Goal: Information Seeking & Learning: Learn about a topic

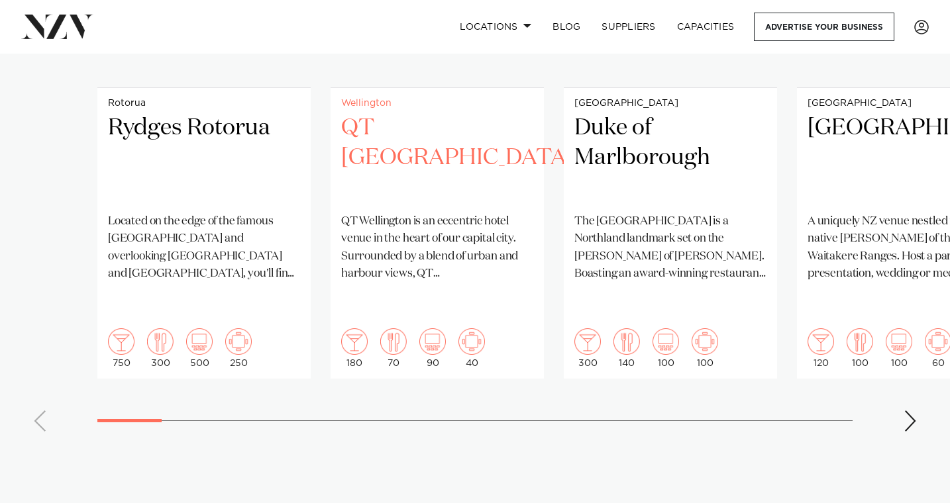
scroll to position [1185, 0]
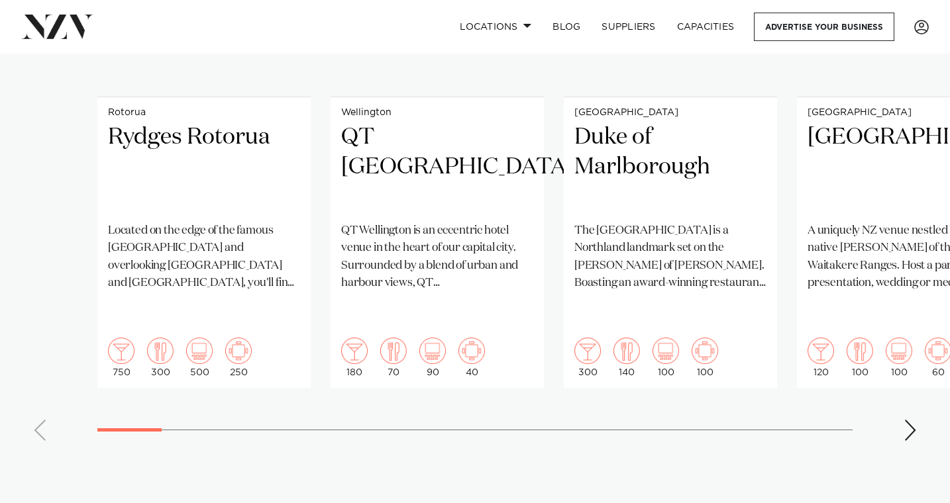
click at [903, 420] on div "Next slide" at bounding box center [909, 430] width 13 height 21
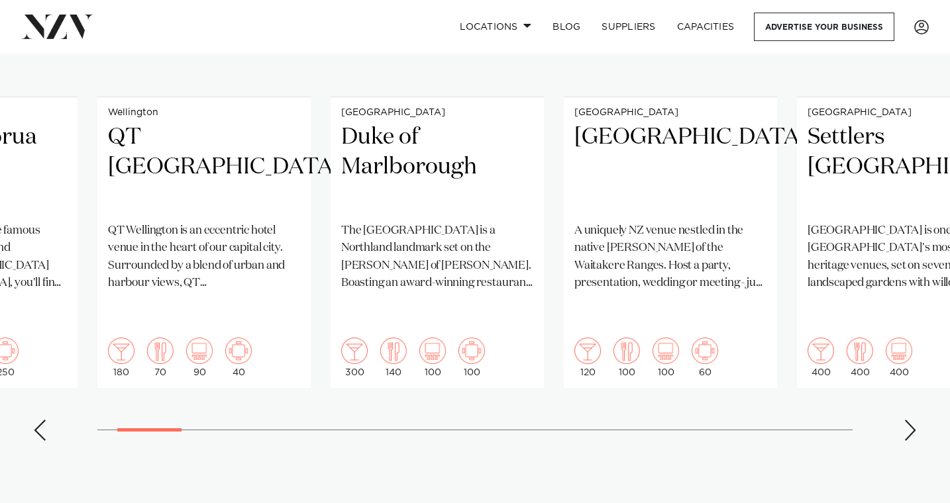
click at [903, 420] on div "Next slide" at bounding box center [909, 430] width 13 height 21
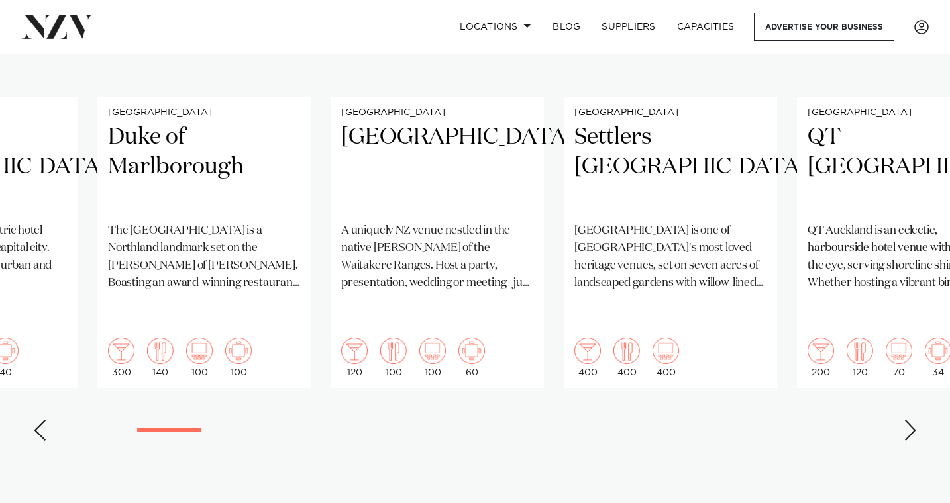
click at [903, 420] on div "Next slide" at bounding box center [909, 430] width 13 height 21
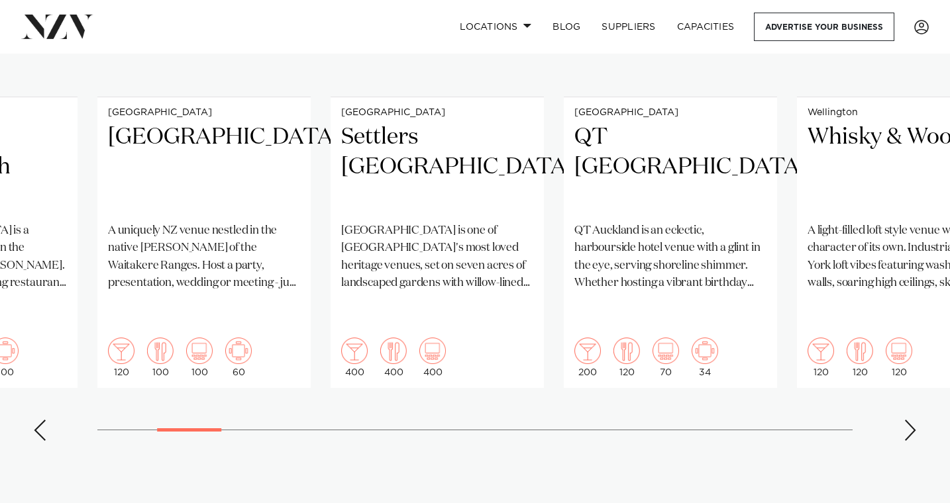
click at [903, 420] on div "Next slide" at bounding box center [909, 430] width 13 height 21
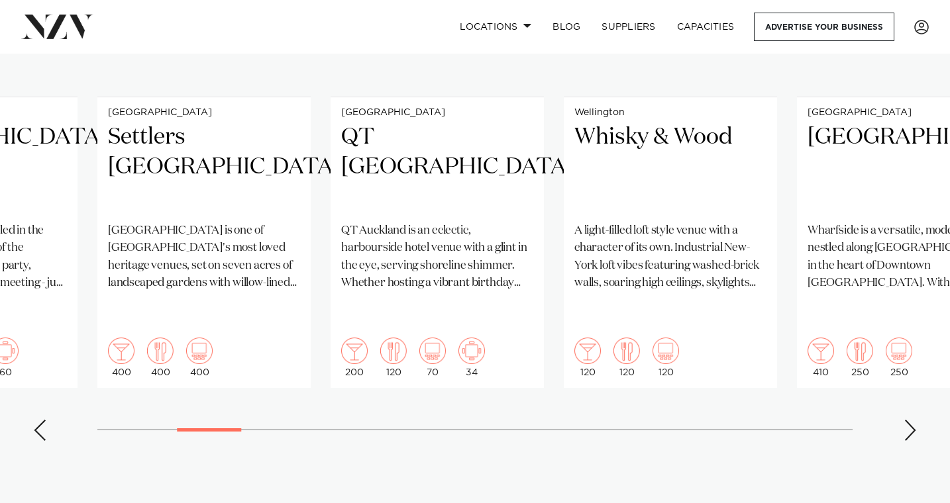
click at [905, 420] on div "Next slide" at bounding box center [909, 430] width 13 height 21
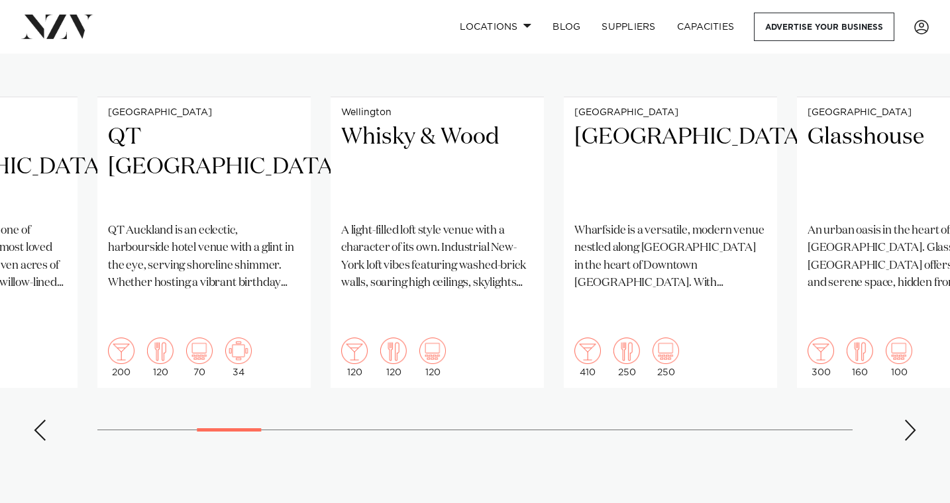
click at [903, 420] on div "Next slide" at bounding box center [909, 430] width 13 height 21
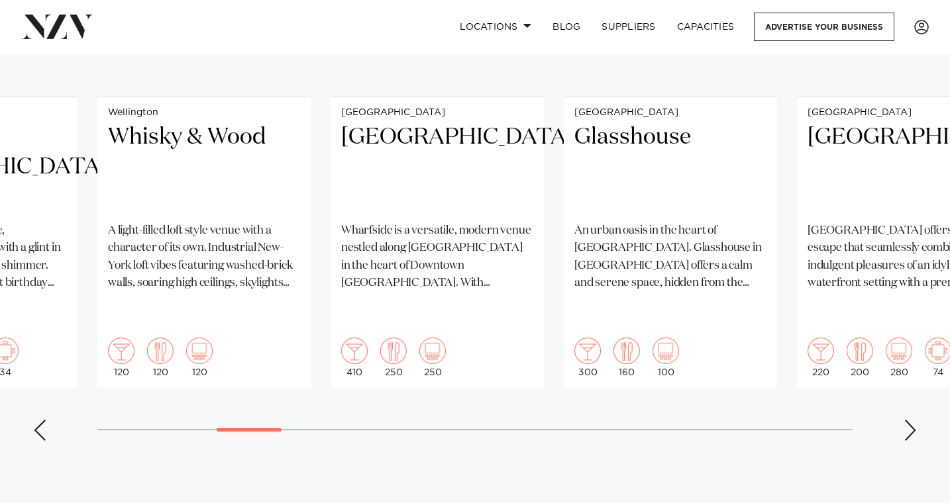
click at [903, 420] on div "Next slide" at bounding box center [909, 430] width 13 height 21
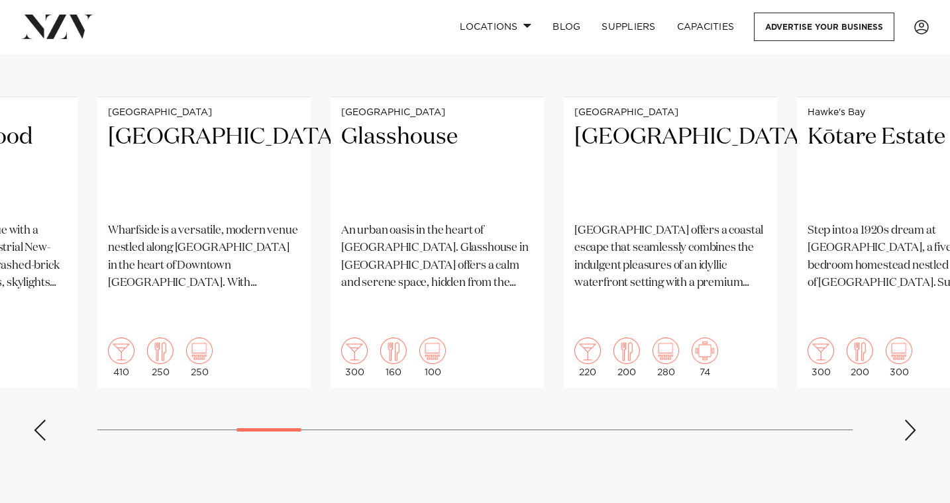
click at [903, 420] on div "Next slide" at bounding box center [909, 430] width 13 height 21
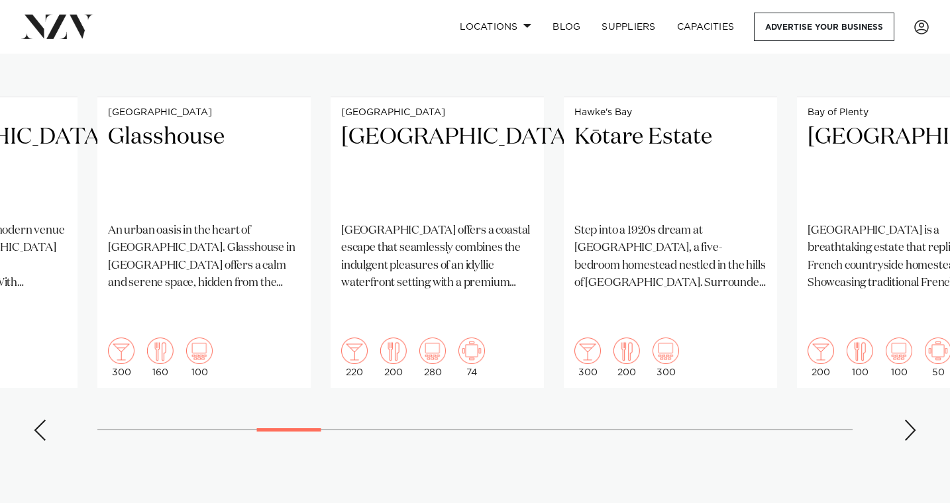
click at [903, 420] on div "Next slide" at bounding box center [909, 430] width 13 height 21
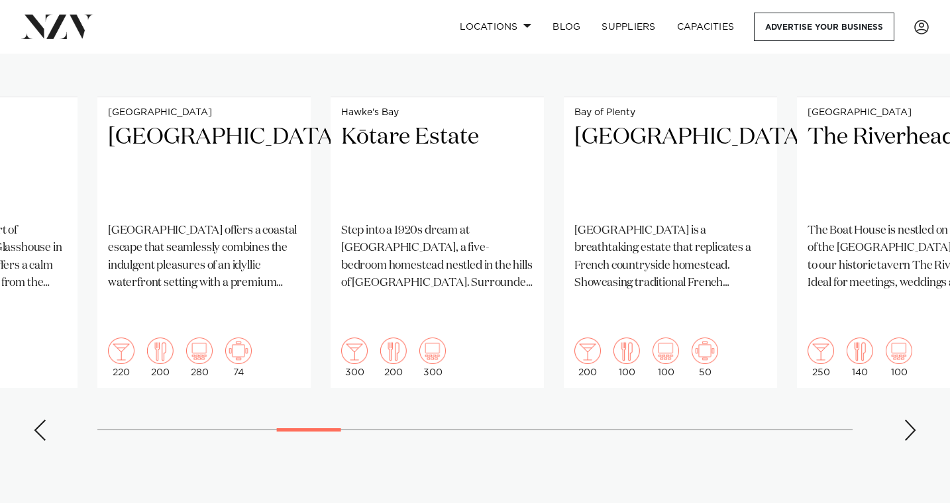
click at [901, 403] on swiper-container "Rotorua Rydges Rotorua Located on the edge of the famous [GEOGRAPHIC_DATA] and …" at bounding box center [475, 131] width 950 height 641
click at [906, 420] on div "Next slide" at bounding box center [909, 430] width 13 height 21
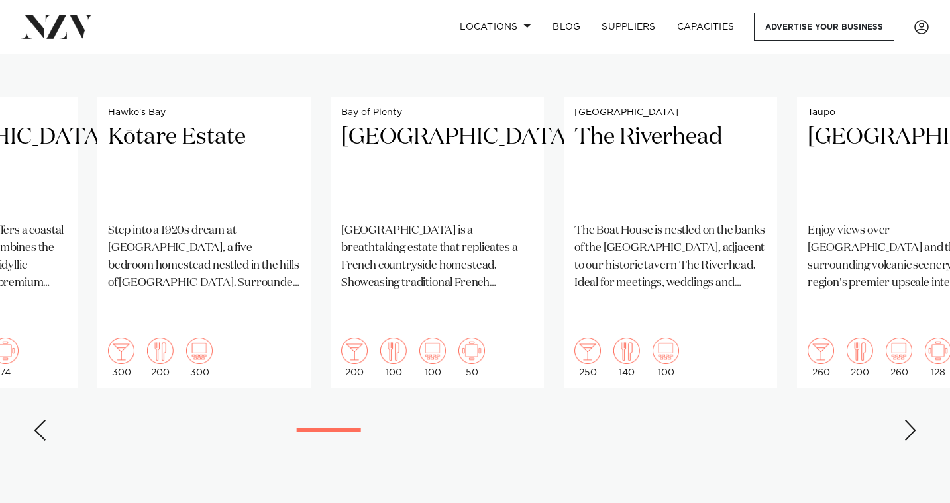
click at [906, 420] on div "Next slide" at bounding box center [909, 430] width 13 height 21
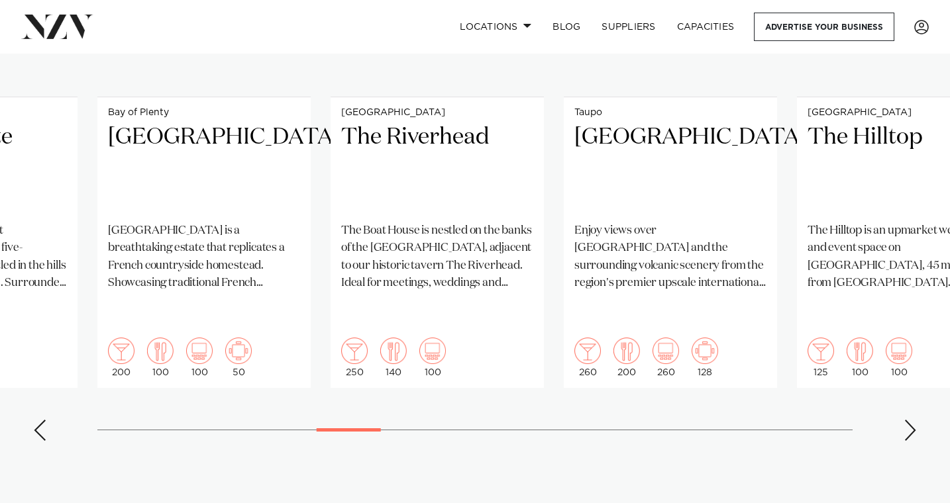
click at [906, 420] on div "Next slide" at bounding box center [909, 430] width 13 height 21
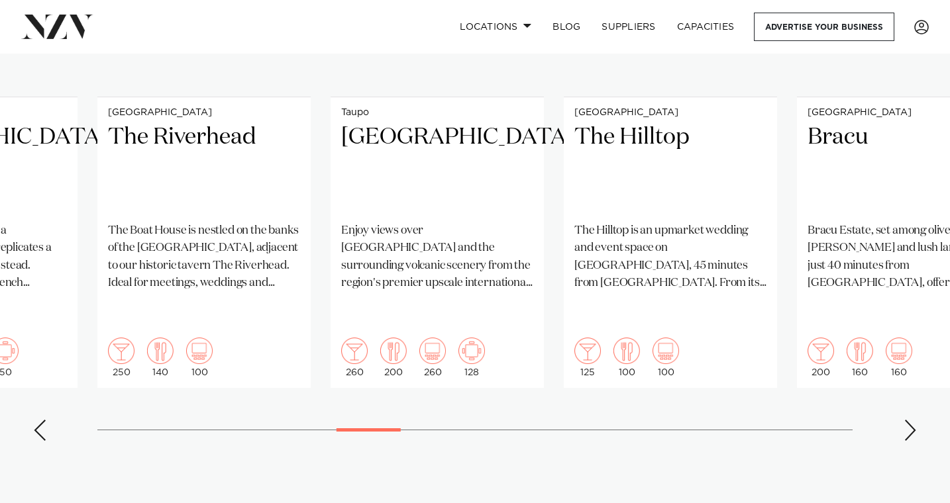
click at [906, 420] on div "Next slide" at bounding box center [909, 430] width 13 height 21
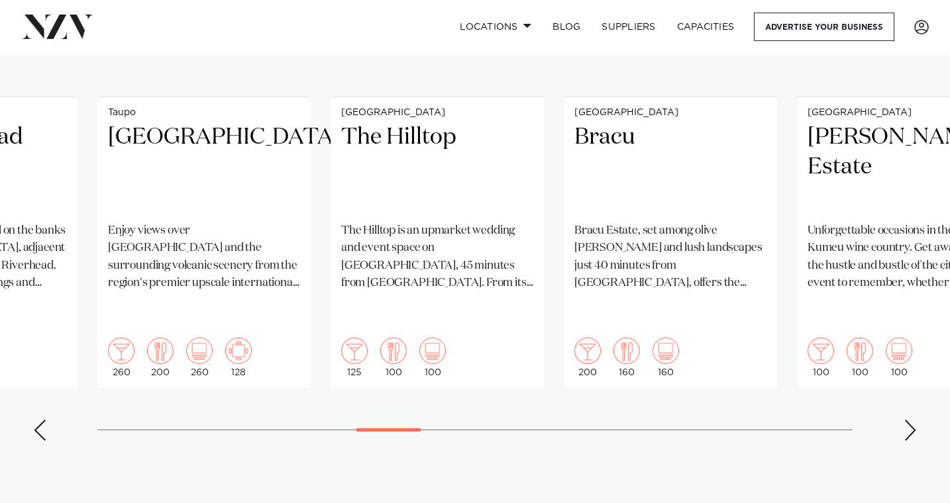
click at [906, 420] on div "Next slide" at bounding box center [909, 430] width 13 height 21
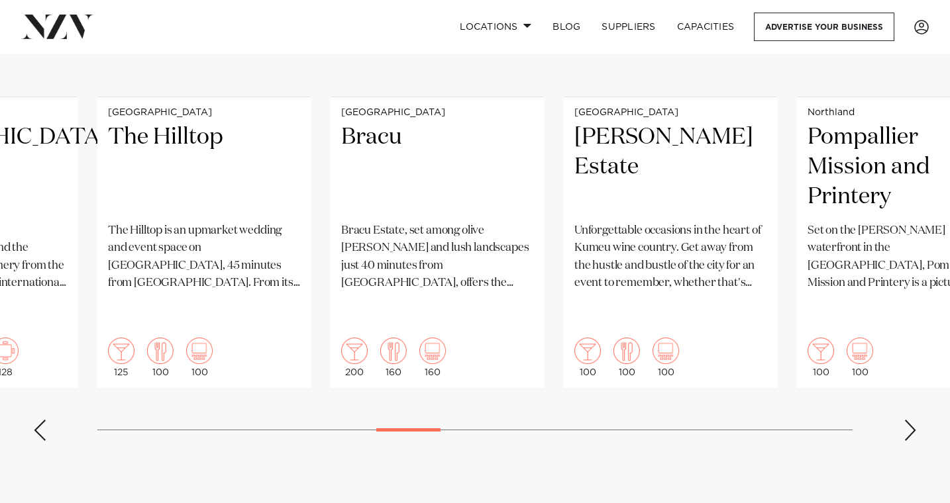
click at [906, 420] on div "Next slide" at bounding box center [909, 430] width 13 height 21
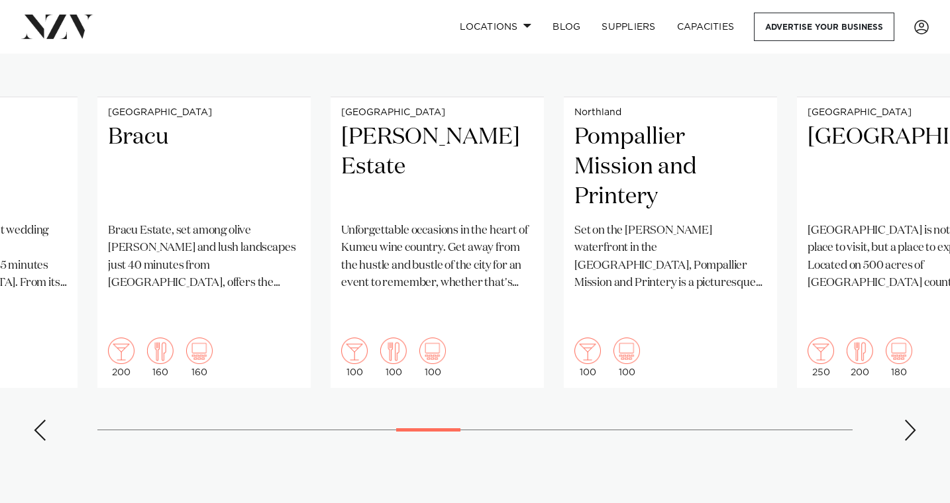
click at [906, 420] on div "Next slide" at bounding box center [909, 430] width 13 height 21
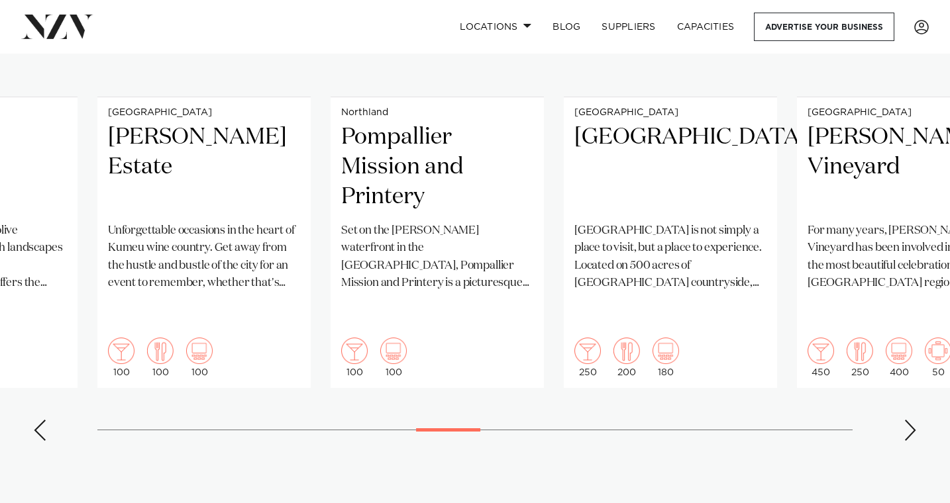
click at [54, 399] on swiper-container "Rotorua Rydges Rotorua Located on the edge of the famous [GEOGRAPHIC_DATA] and …" at bounding box center [475, 131] width 950 height 641
click at [45, 420] on div "Previous slide" at bounding box center [39, 430] width 13 height 21
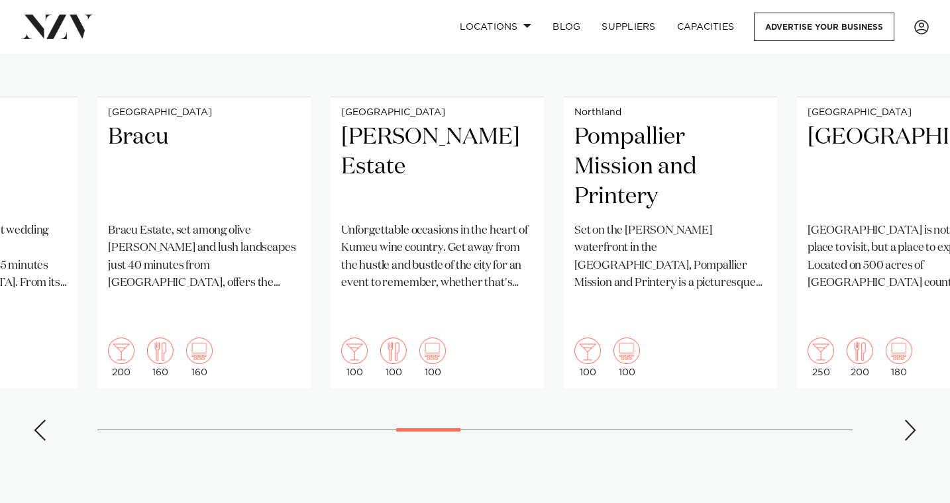
click at [43, 420] on div "Previous slide" at bounding box center [39, 430] width 13 height 21
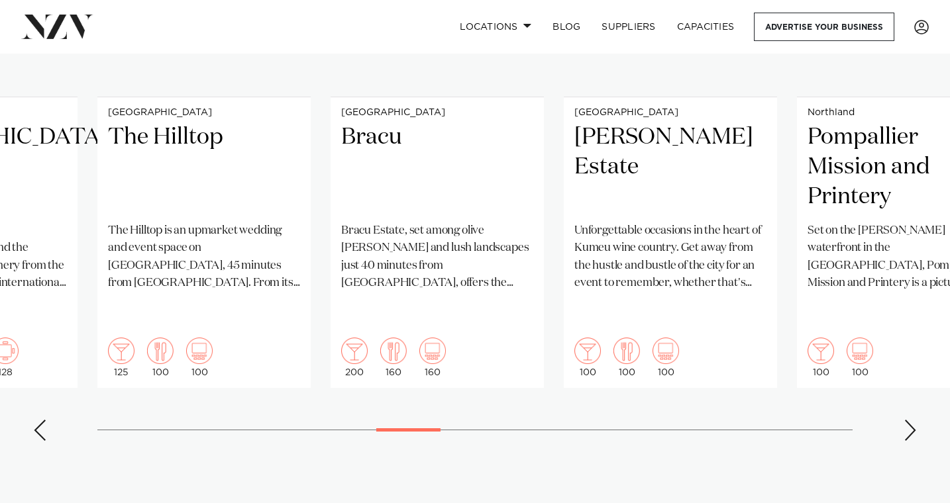
click at [43, 420] on div "Previous slide" at bounding box center [39, 430] width 13 height 21
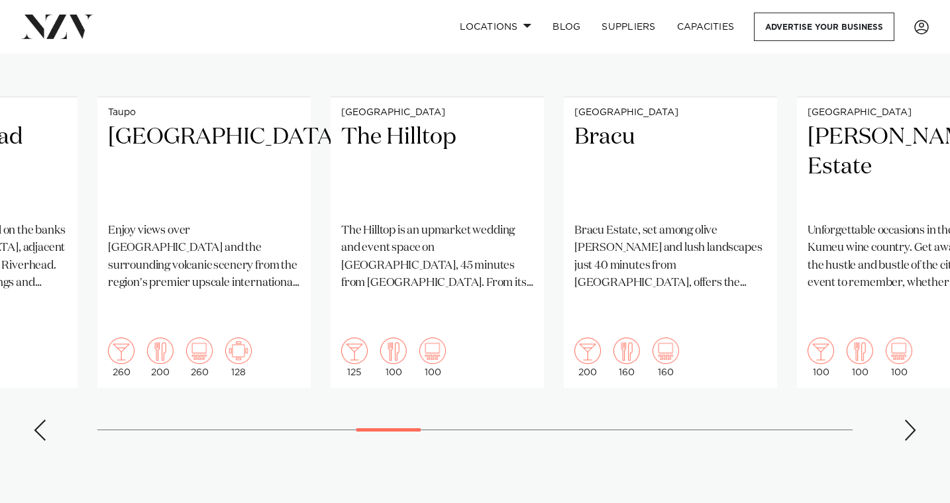
click at [43, 420] on div "Previous slide" at bounding box center [39, 430] width 13 height 21
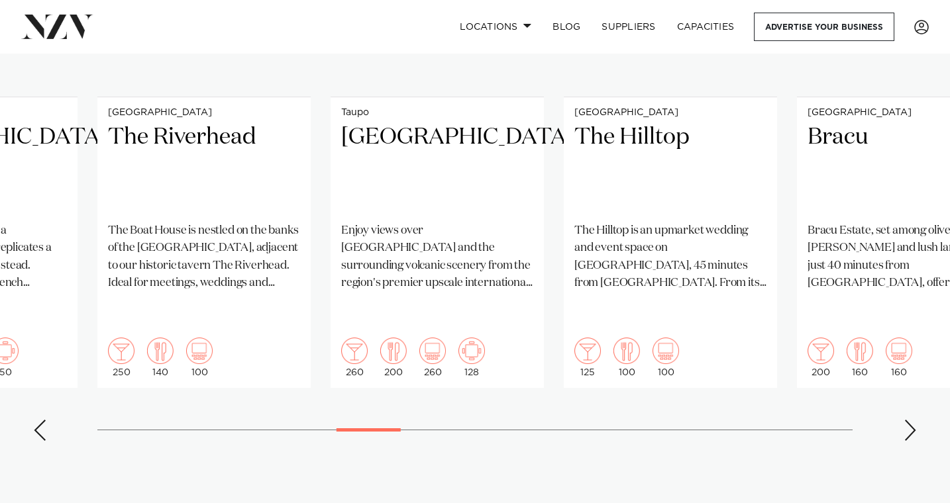
click at [43, 420] on div "Previous slide" at bounding box center [39, 430] width 13 height 21
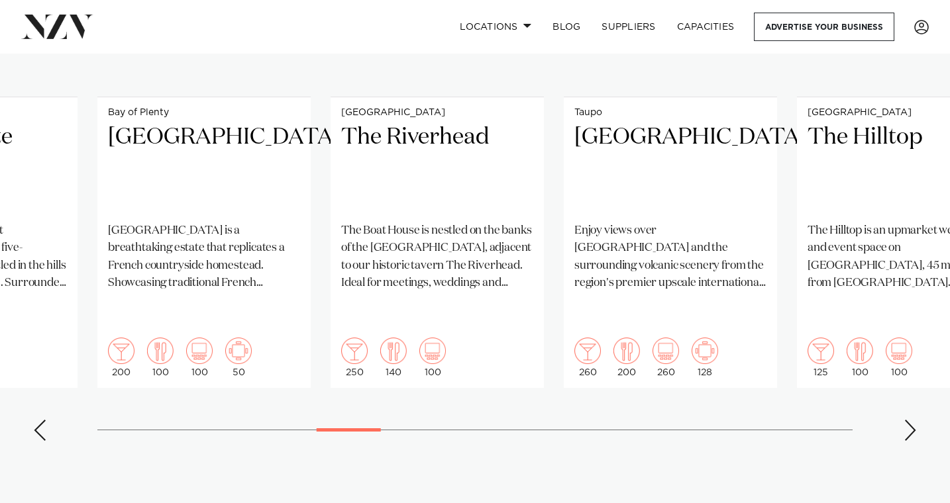
click at [43, 420] on div "Previous slide" at bounding box center [39, 430] width 13 height 21
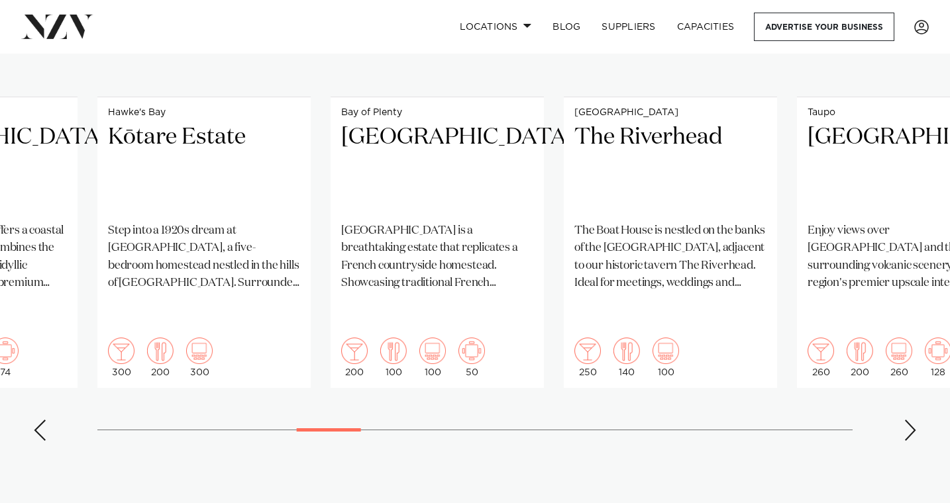
click at [43, 420] on div "Previous slide" at bounding box center [39, 430] width 13 height 21
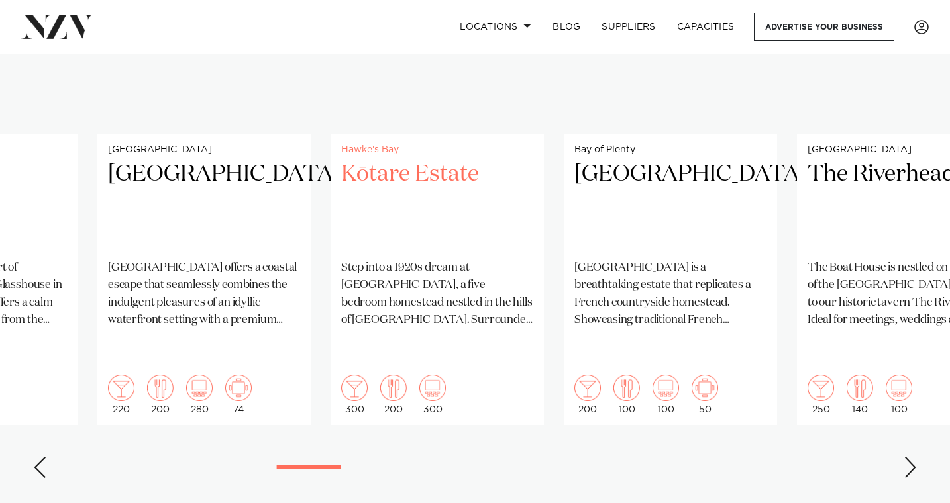
scroll to position [1132, 0]
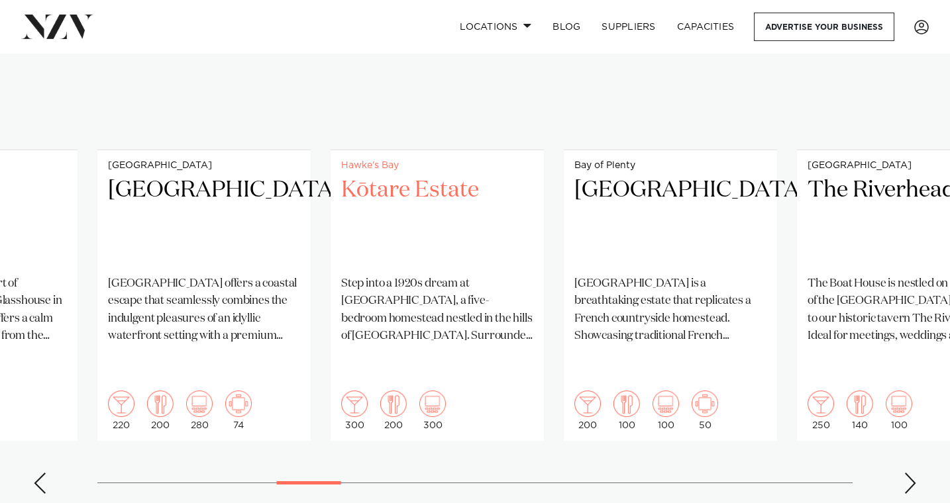
click at [407, 191] on h2 "Kōtare Estate" at bounding box center [437, 220] width 192 height 89
click at [905, 473] on div "Next slide" at bounding box center [909, 483] width 13 height 21
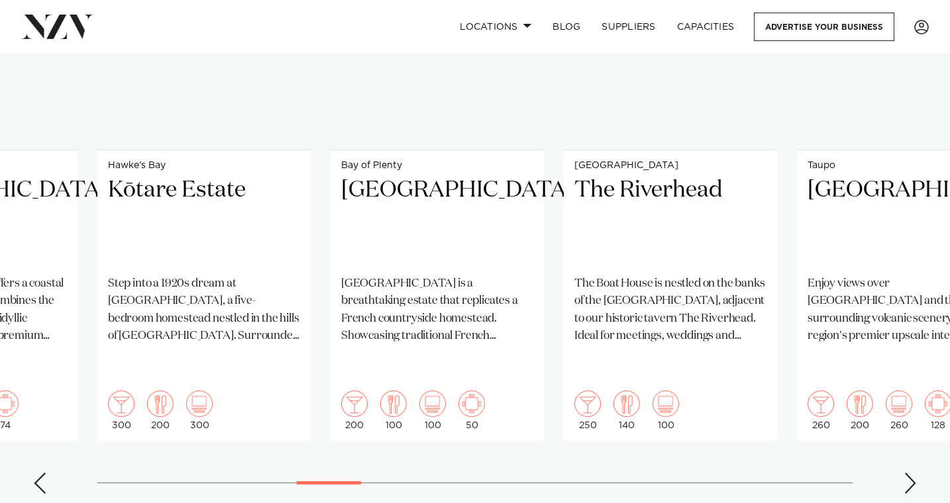
click at [905, 473] on div "Next slide" at bounding box center [909, 483] width 13 height 21
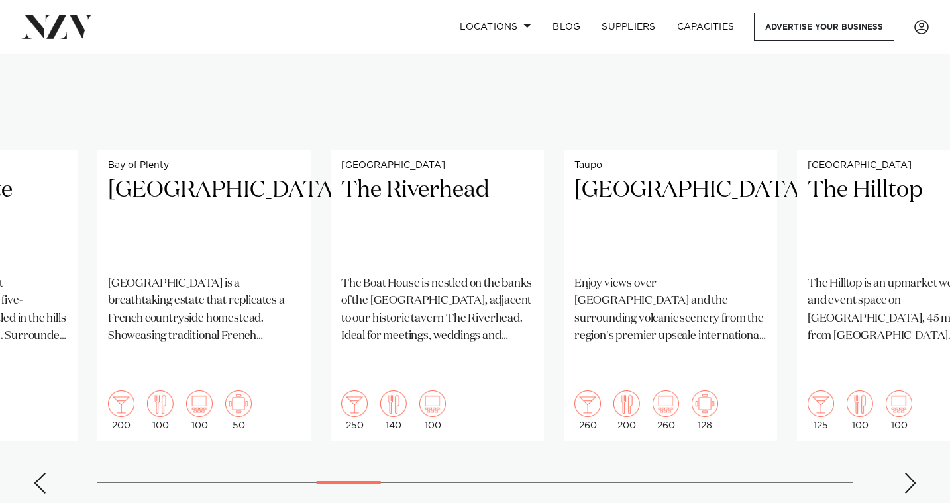
click at [905, 473] on div "Next slide" at bounding box center [909, 483] width 13 height 21
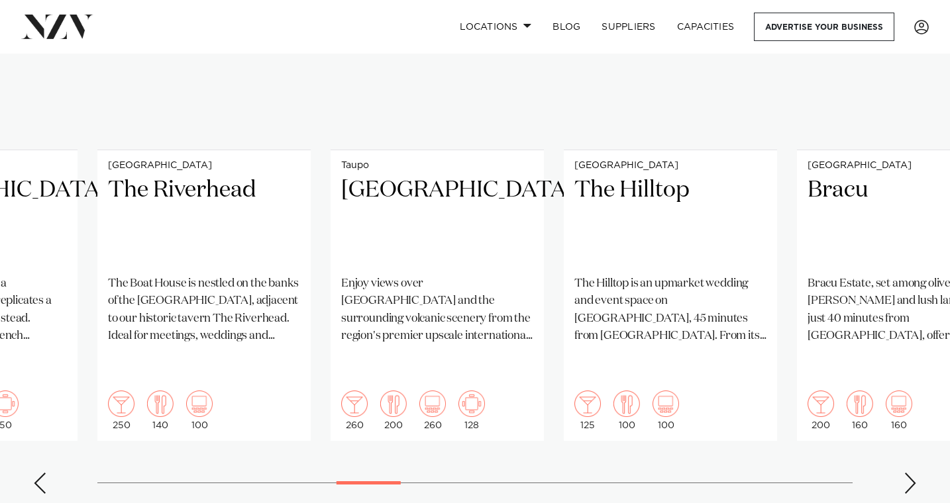
click at [905, 473] on div "Next slide" at bounding box center [909, 483] width 13 height 21
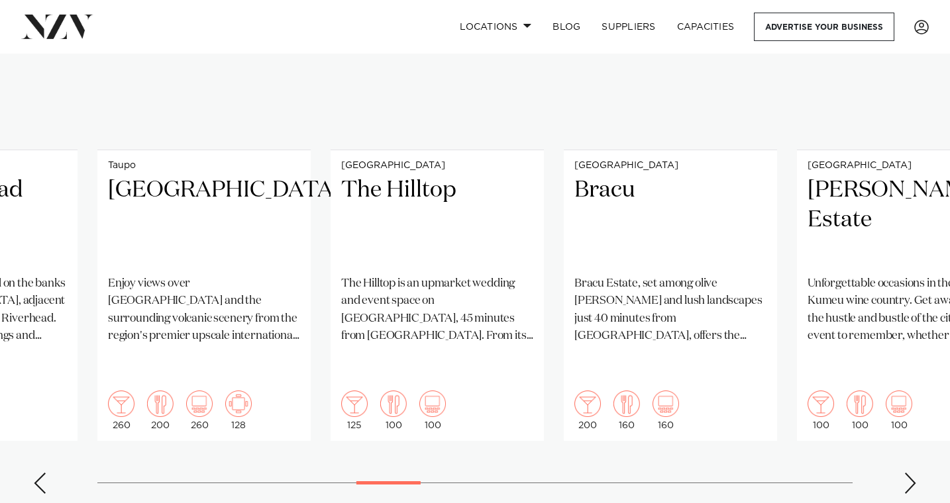
click at [905, 462] on swiper-container "Rotorua Rydges Rotorua Located on the edge of the famous [GEOGRAPHIC_DATA] and …" at bounding box center [475, 184] width 950 height 641
click at [905, 463] on swiper-container "Rotorua Rydges Rotorua Located on the edge of the famous [GEOGRAPHIC_DATA] and …" at bounding box center [475, 184] width 950 height 641
click at [911, 473] on div "Next slide" at bounding box center [909, 483] width 13 height 21
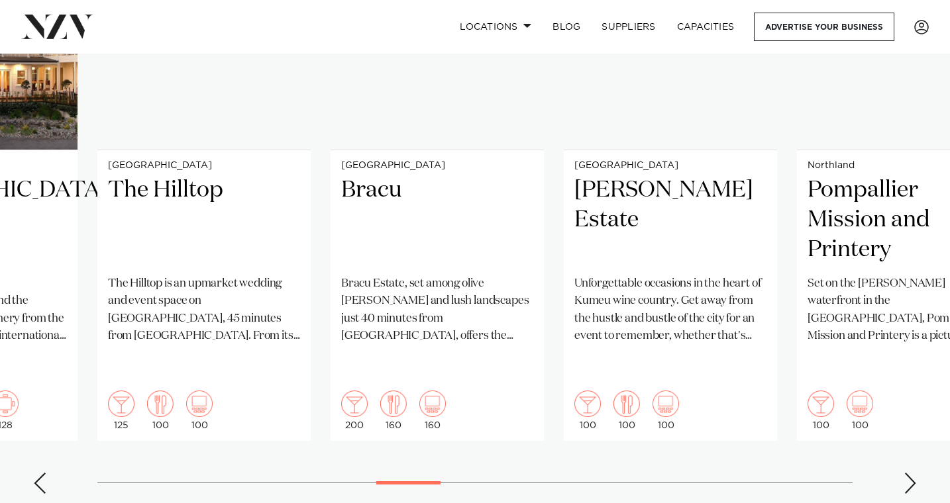
click at [911, 473] on div "Next slide" at bounding box center [909, 483] width 13 height 21
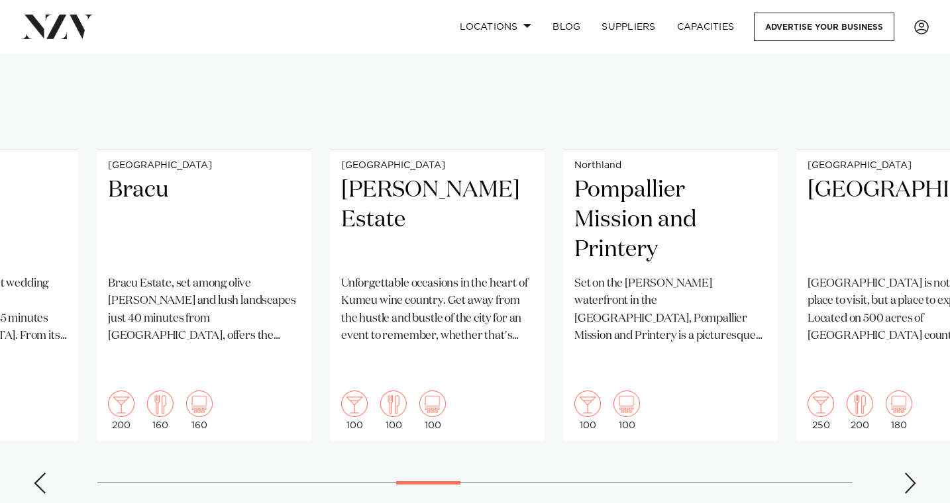
click at [911, 473] on div "Next slide" at bounding box center [909, 483] width 13 height 21
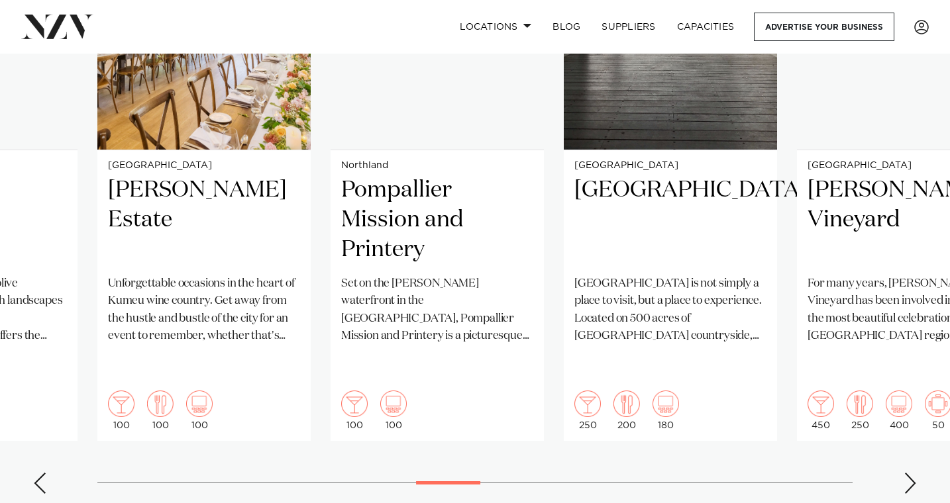
click at [909, 462] on swiper-container "Rotorua Rydges Rotorua Located on the edge of the famous [GEOGRAPHIC_DATA] and …" at bounding box center [475, 184] width 950 height 641
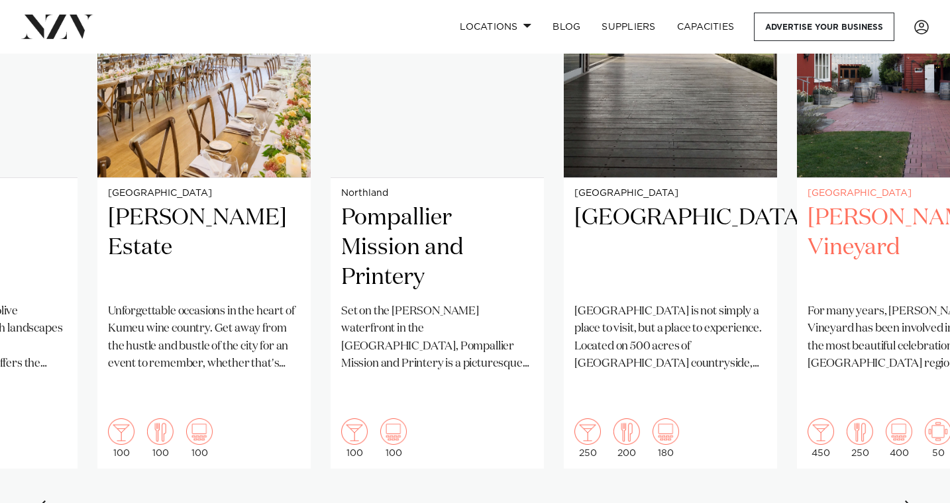
scroll to position [1114, 0]
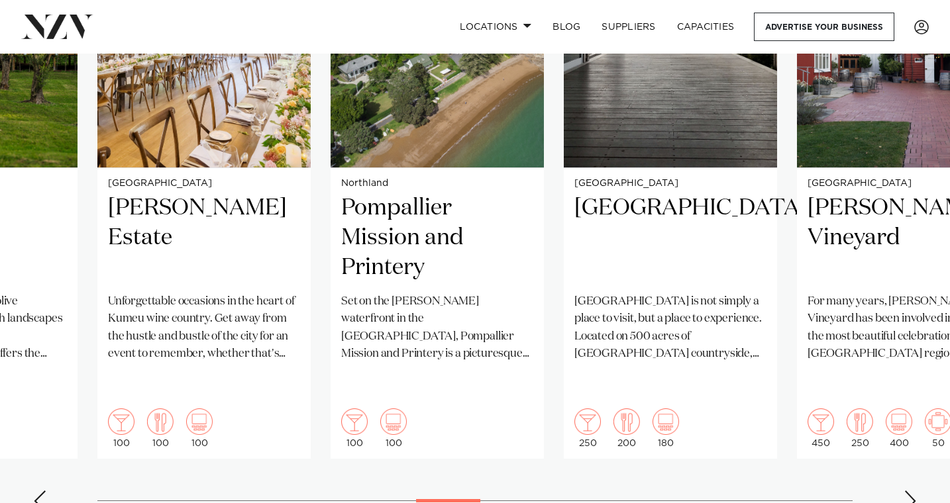
click at [911, 491] on div "Next slide" at bounding box center [909, 501] width 13 height 21
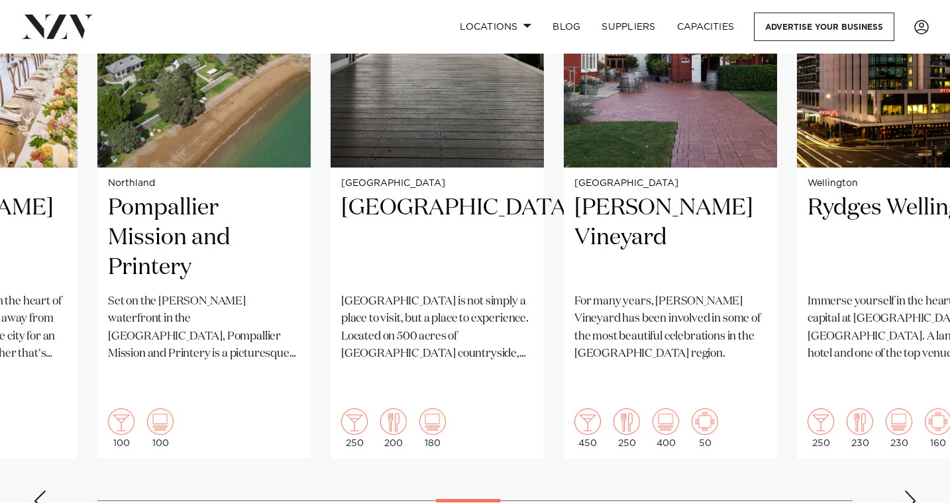
click at [912, 491] on div "Next slide" at bounding box center [909, 501] width 13 height 21
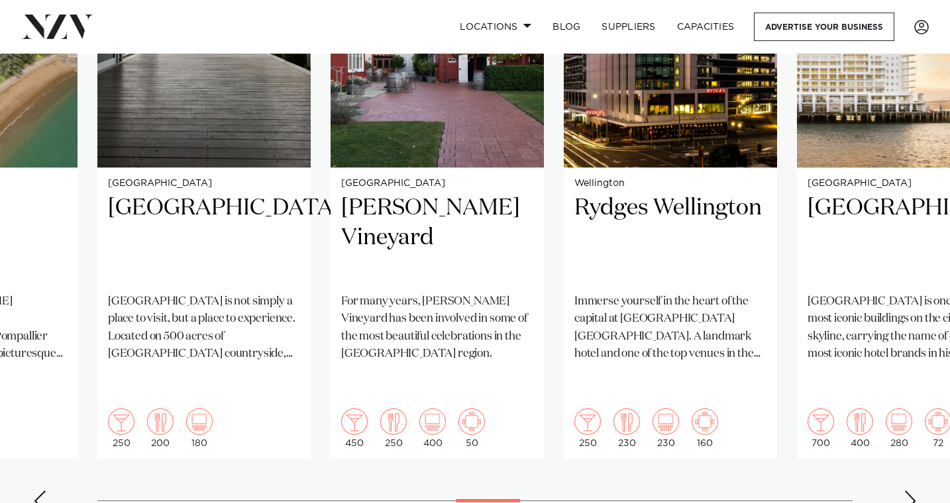
click at [912, 491] on div "Next slide" at bounding box center [909, 501] width 13 height 21
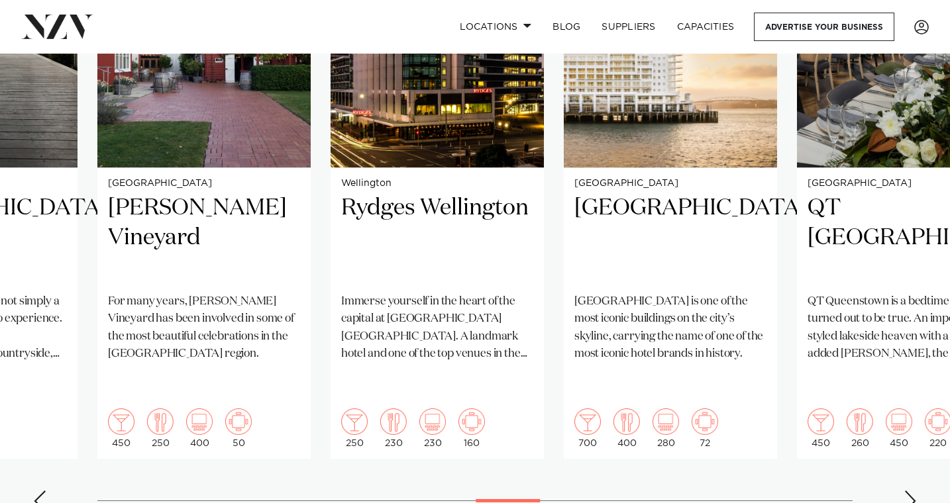
click at [912, 491] on div "Next slide" at bounding box center [909, 501] width 13 height 21
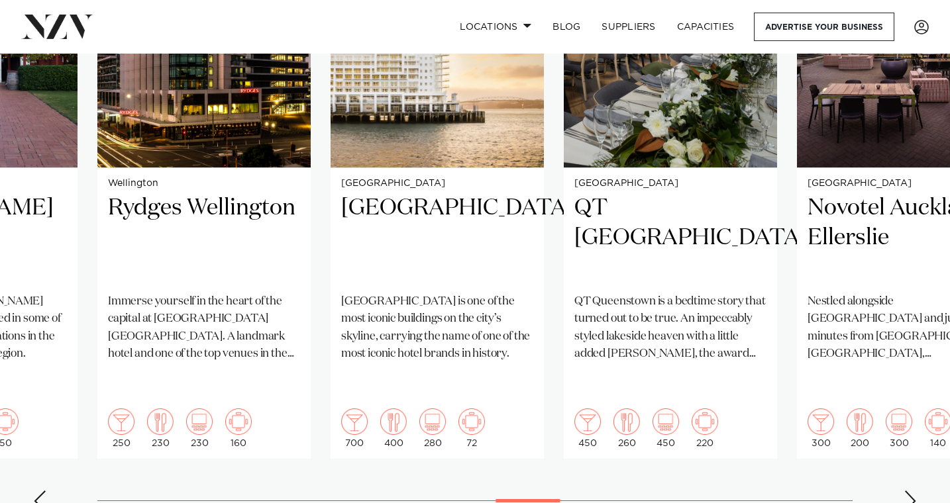
click at [913, 491] on div "Next slide" at bounding box center [909, 501] width 13 height 21
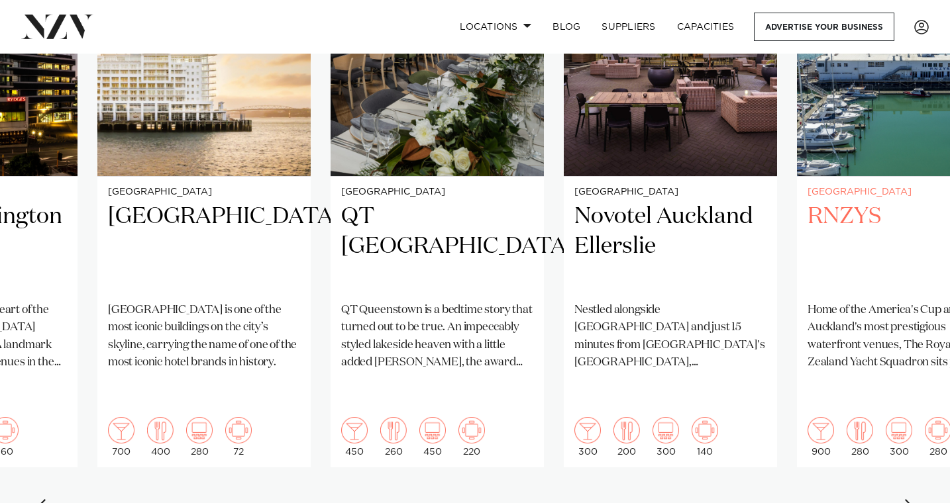
scroll to position [1107, 0]
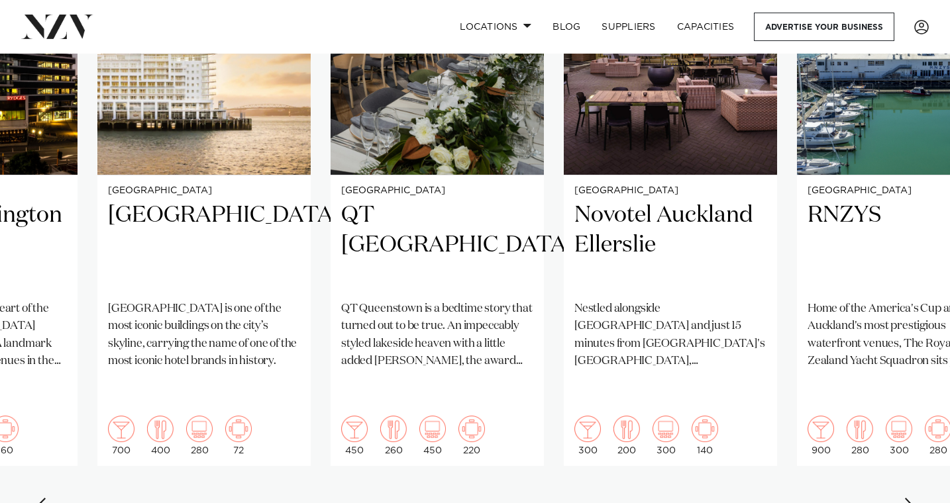
click at [911, 498] on div "Next slide" at bounding box center [909, 508] width 13 height 21
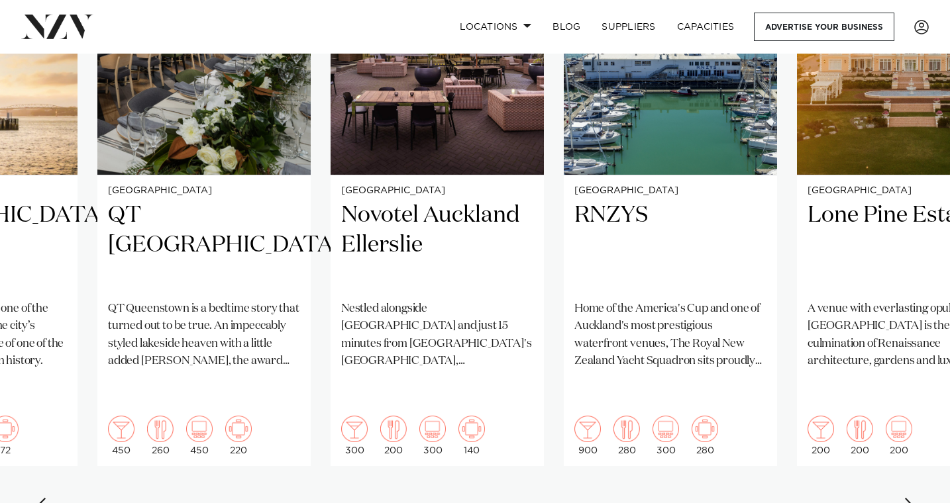
click at [913, 498] on div "Next slide" at bounding box center [909, 508] width 13 height 21
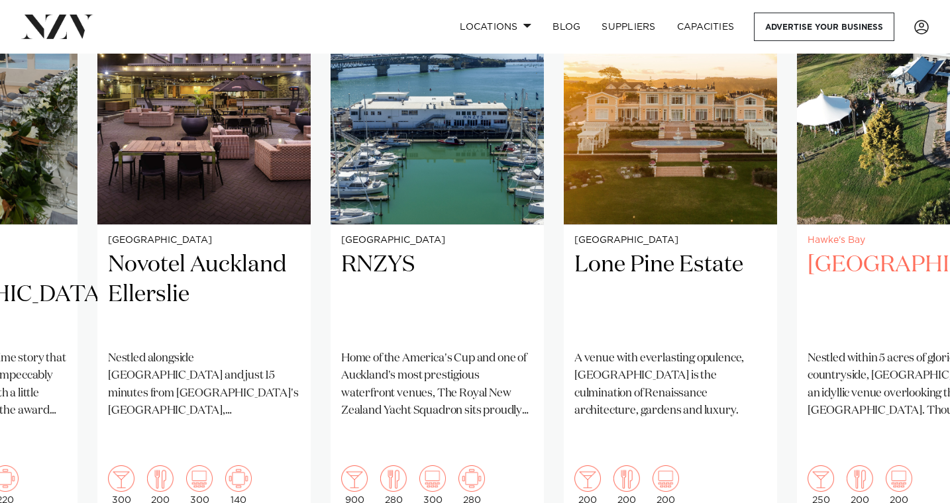
scroll to position [1083, 0]
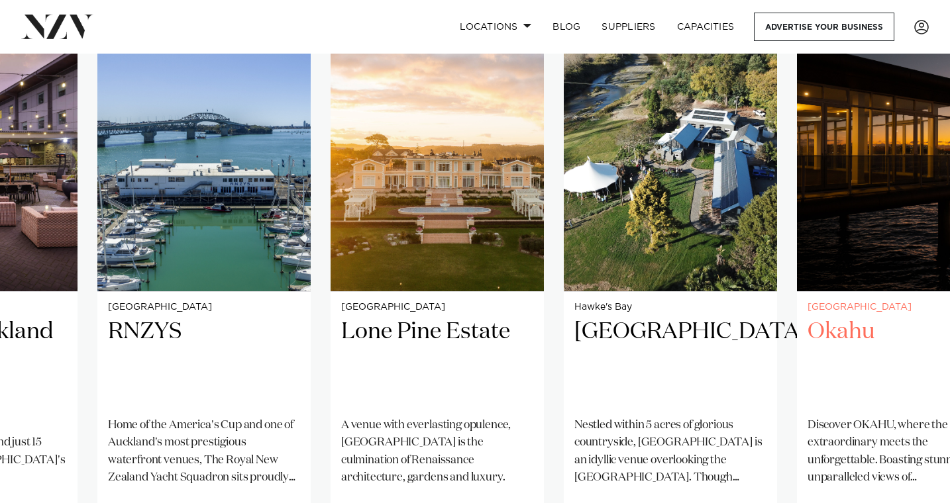
scroll to position [983, 0]
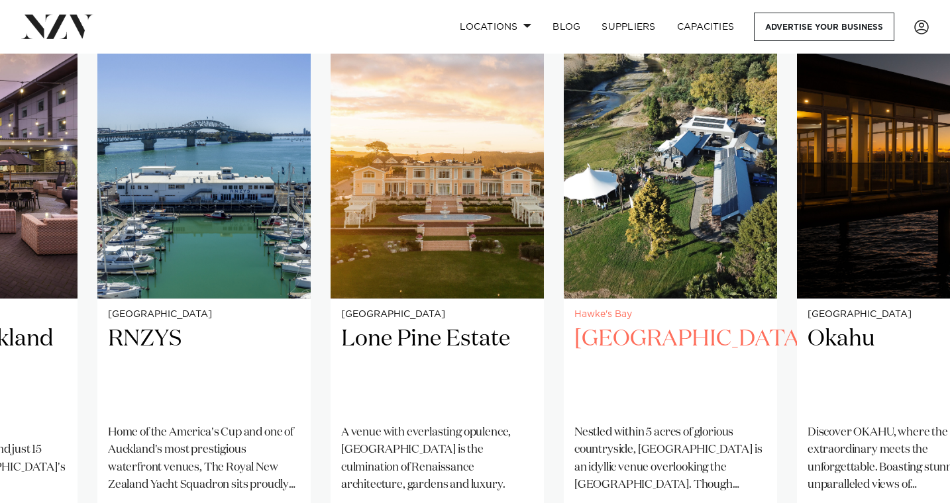
click at [741, 244] on img "27 / 38" at bounding box center [670, 156] width 213 height 286
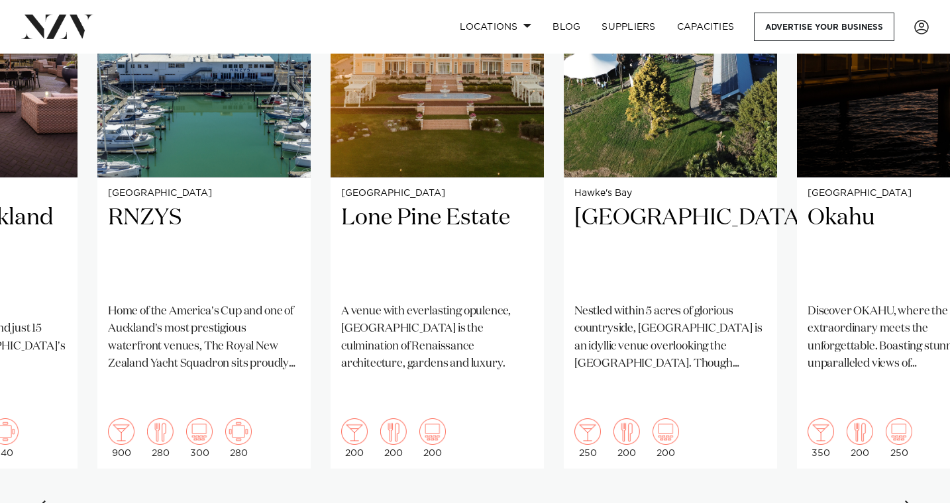
scroll to position [1107, 0]
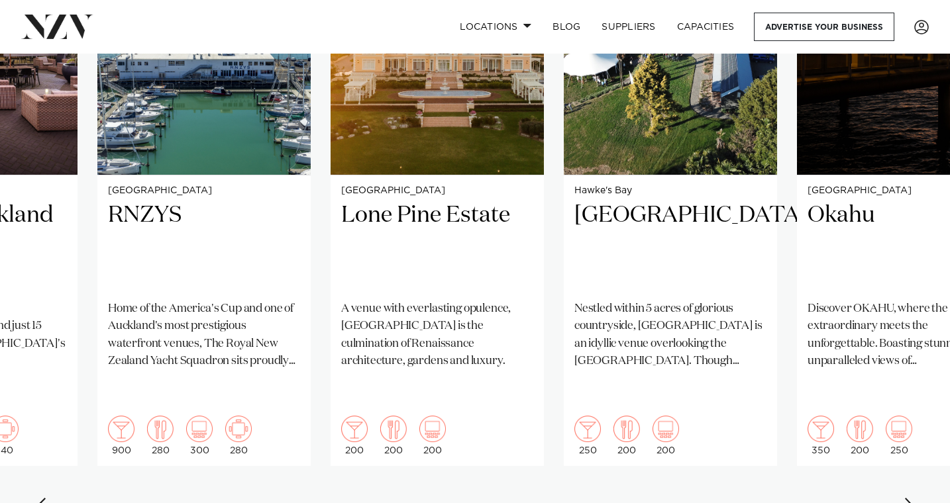
click at [915, 498] on div "Next slide" at bounding box center [909, 508] width 13 height 21
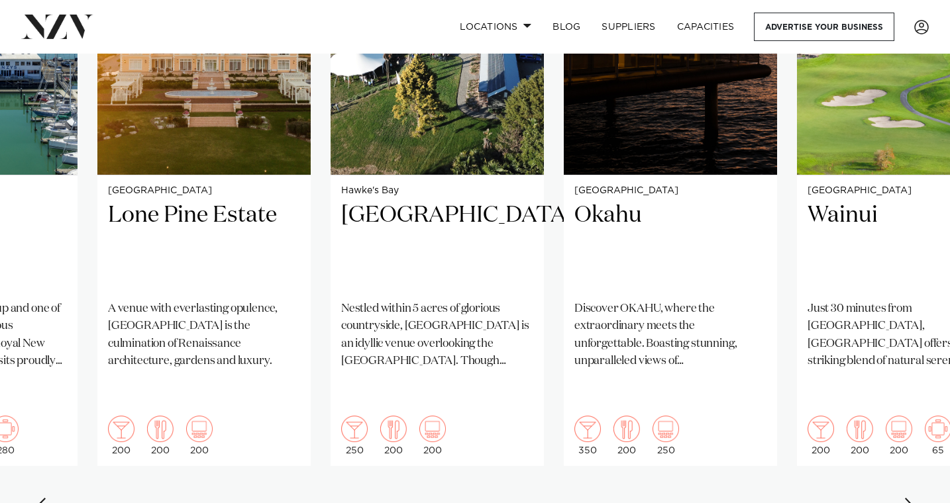
click at [914, 498] on div "Next slide" at bounding box center [909, 508] width 13 height 21
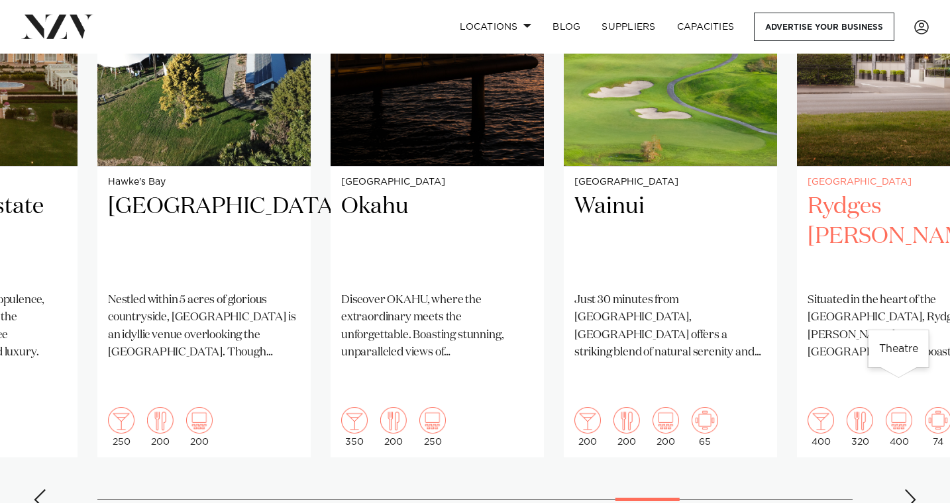
scroll to position [1119, 0]
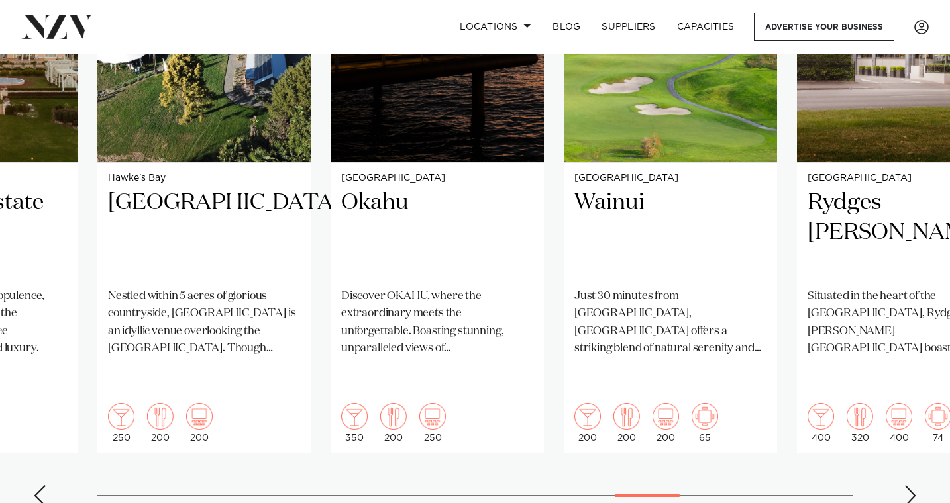
click at [908, 485] on div "Next slide" at bounding box center [909, 495] width 13 height 21
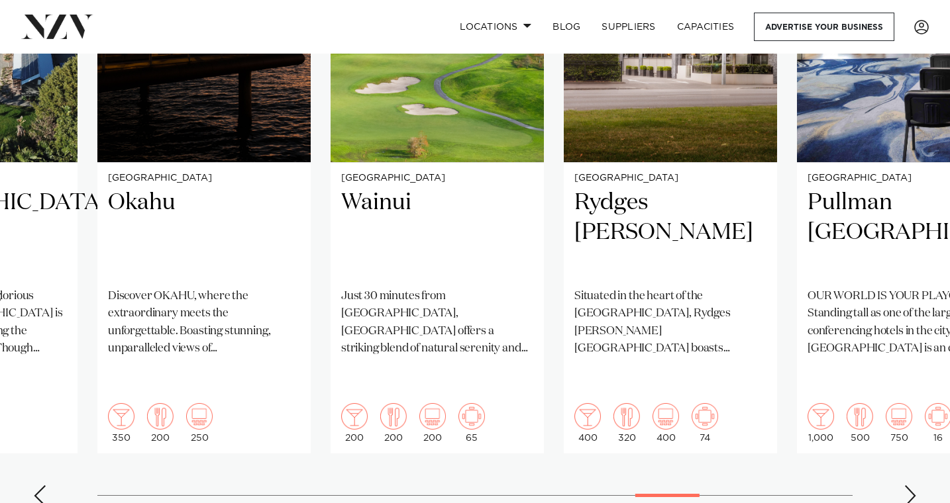
click at [909, 485] on div "Next slide" at bounding box center [909, 495] width 13 height 21
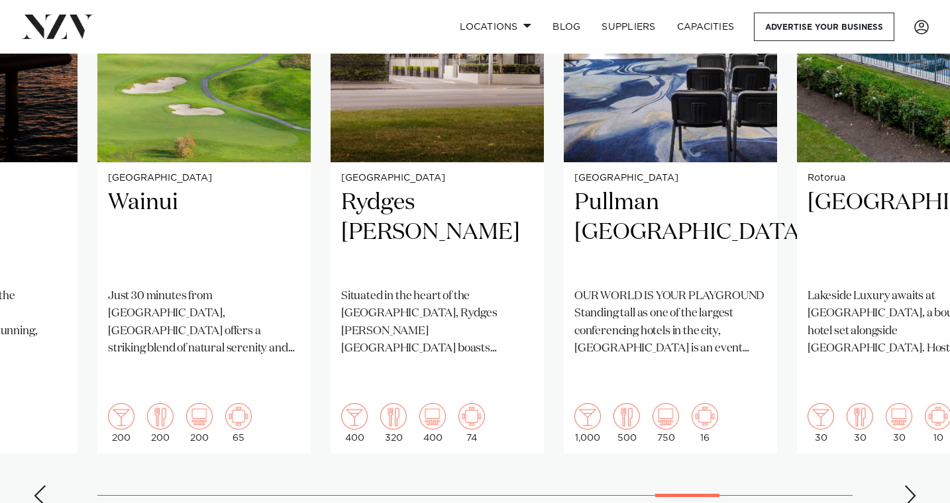
click at [911, 485] on div "Next slide" at bounding box center [909, 495] width 13 height 21
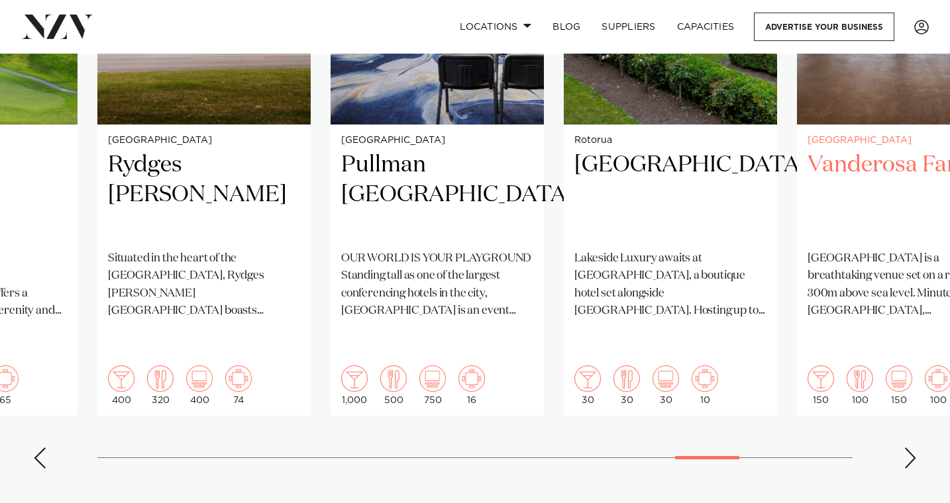
scroll to position [1172, 0]
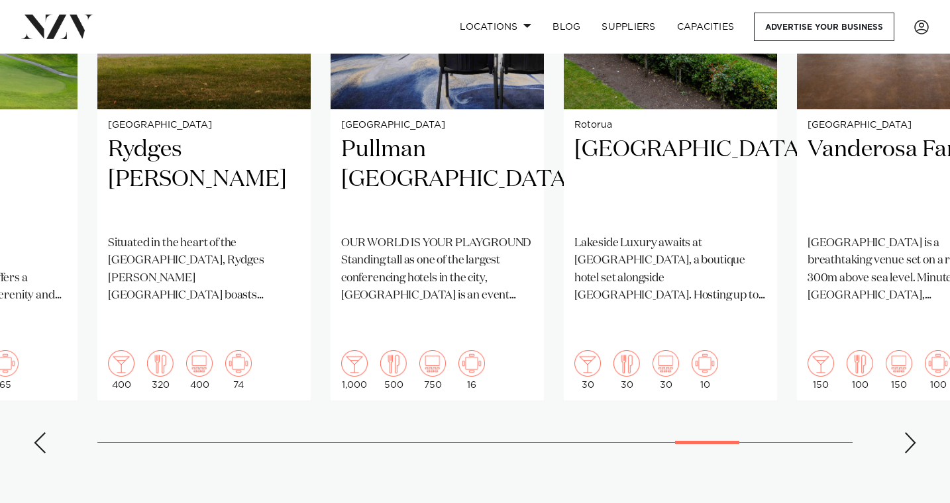
click at [907, 432] on div "Next slide" at bounding box center [909, 442] width 13 height 21
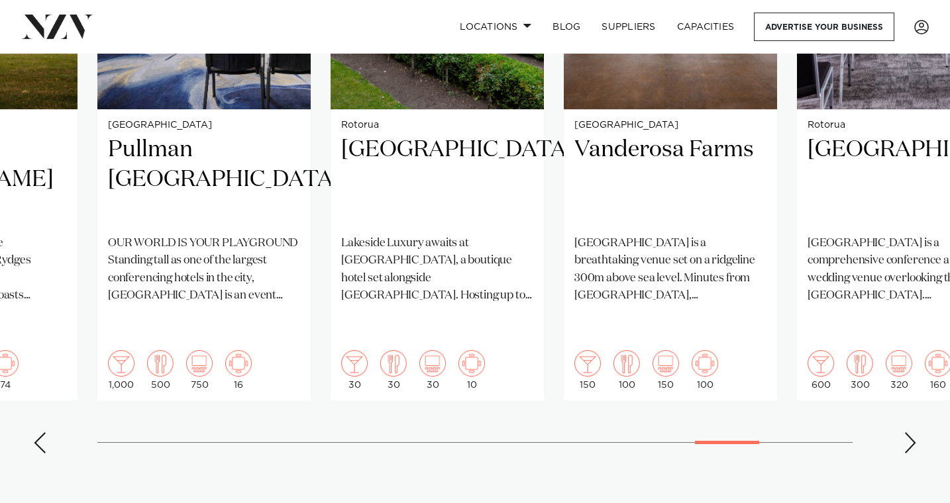
click at [909, 432] on div "Next slide" at bounding box center [909, 442] width 13 height 21
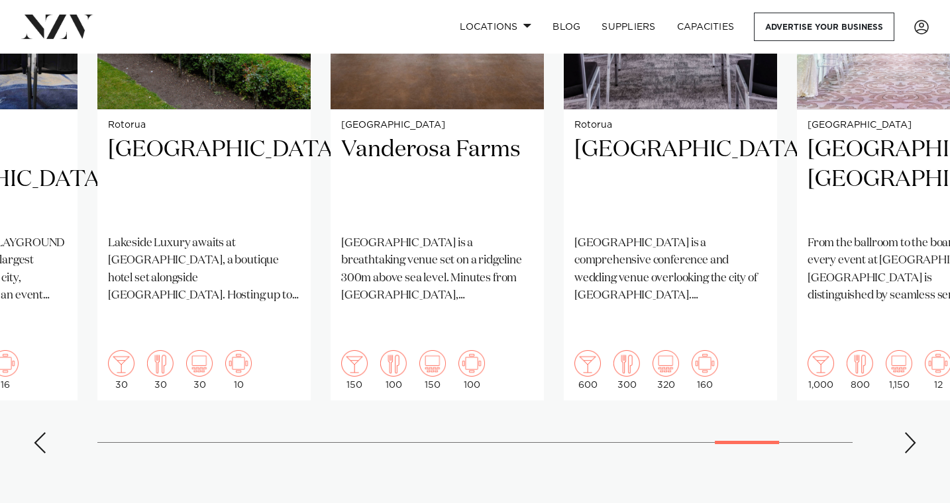
click at [909, 432] on div "Next slide" at bounding box center [909, 442] width 13 height 21
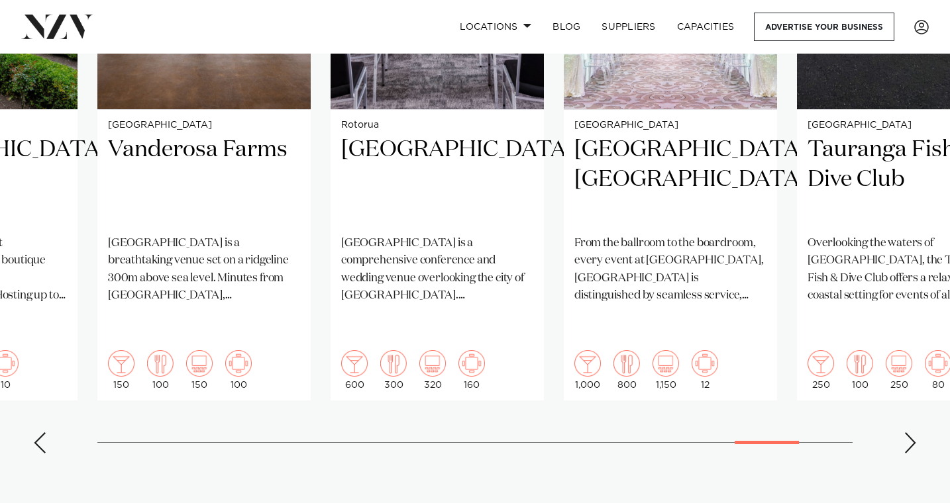
click at [910, 432] on div "Next slide" at bounding box center [909, 442] width 13 height 21
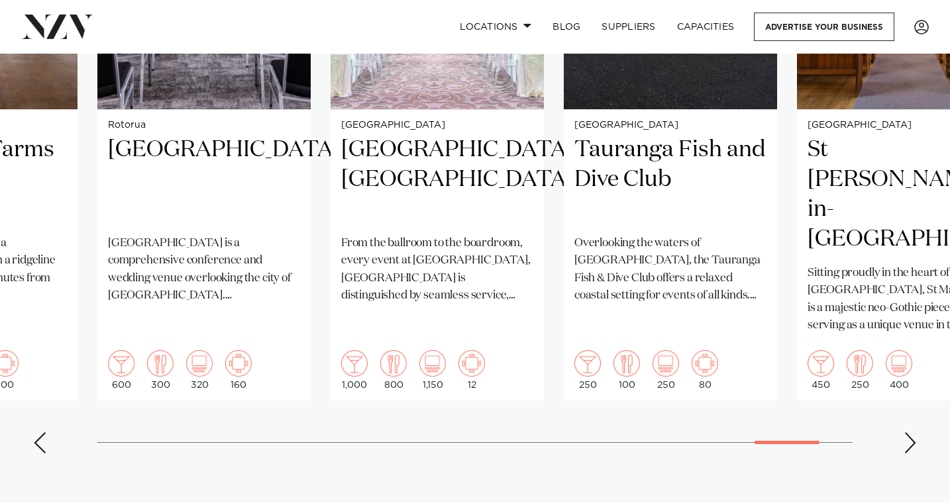
click at [911, 432] on div "Next slide" at bounding box center [909, 442] width 13 height 21
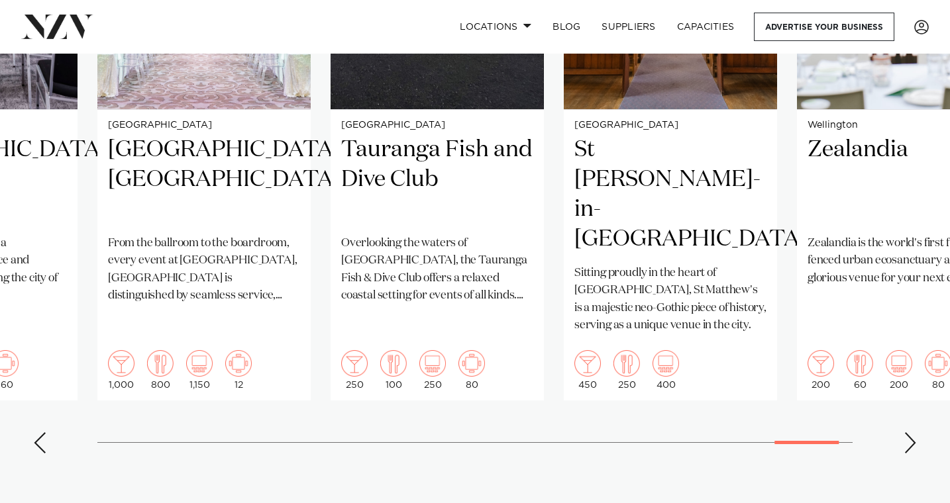
click at [912, 432] on div "Next slide" at bounding box center [909, 442] width 13 height 21
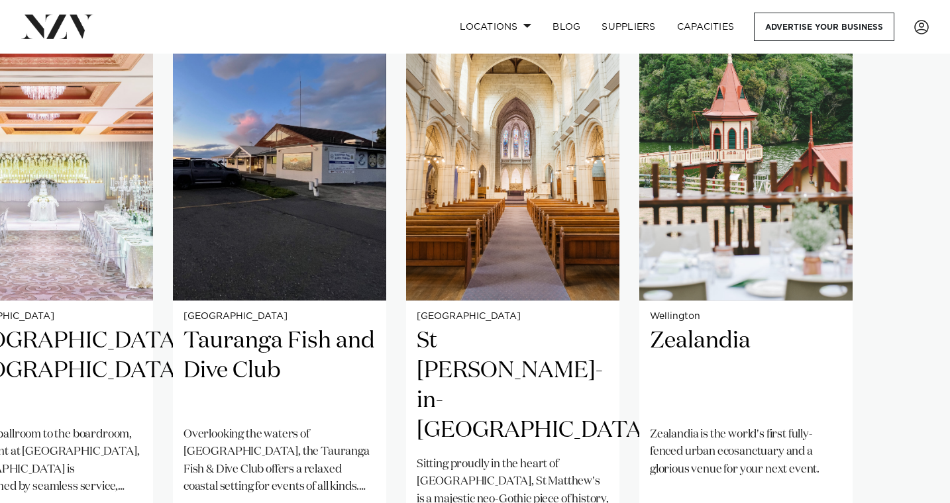
scroll to position [982, 0]
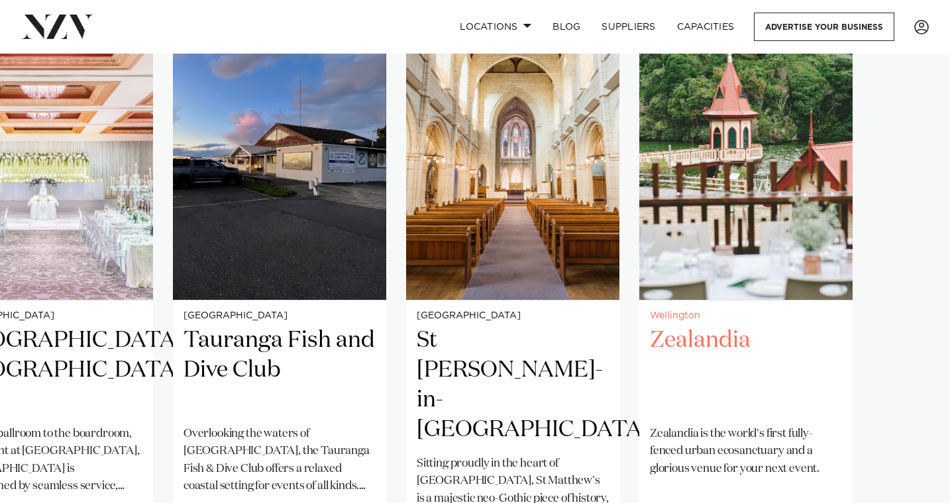
click at [797, 207] on img "38 / 38" at bounding box center [745, 157] width 213 height 286
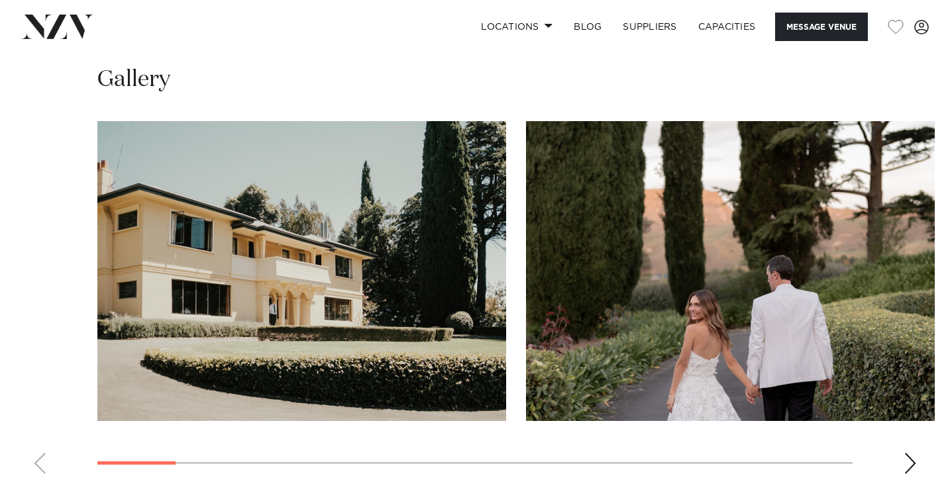
scroll to position [1211, 0]
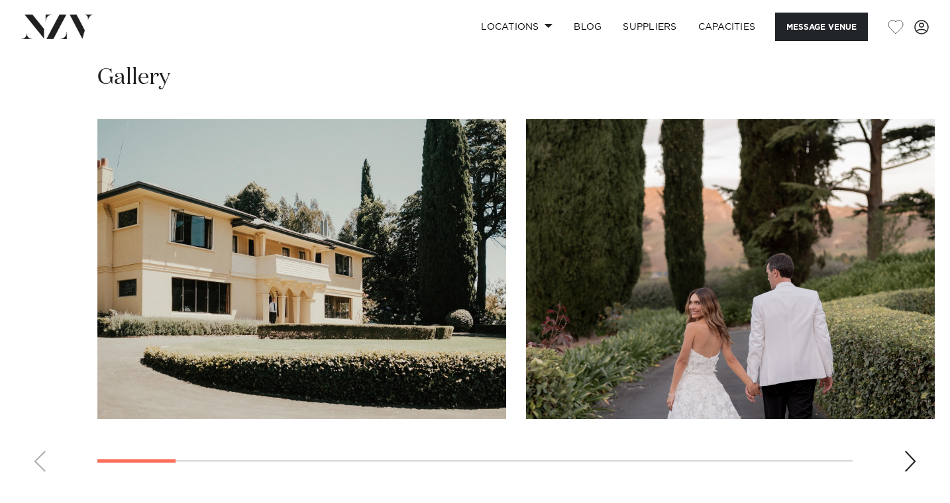
click at [909, 451] on div "Next slide" at bounding box center [909, 461] width 13 height 21
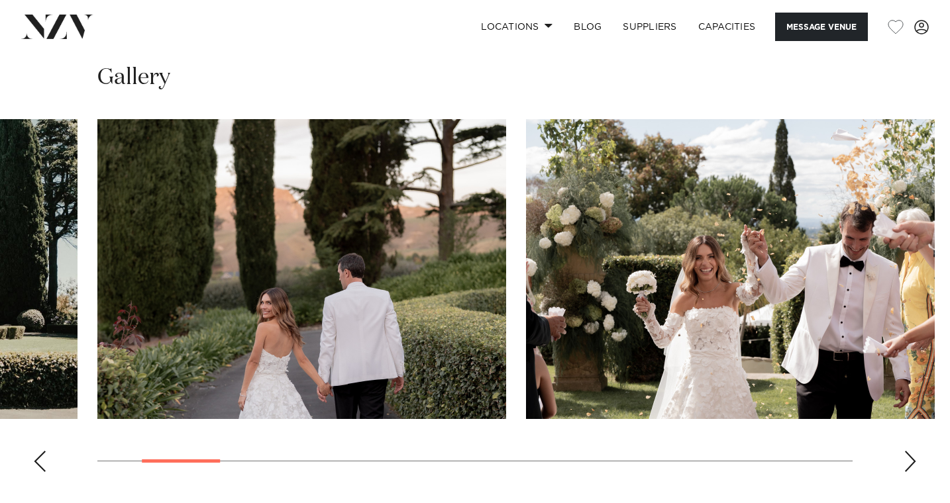
click at [913, 451] on div "Next slide" at bounding box center [909, 461] width 13 height 21
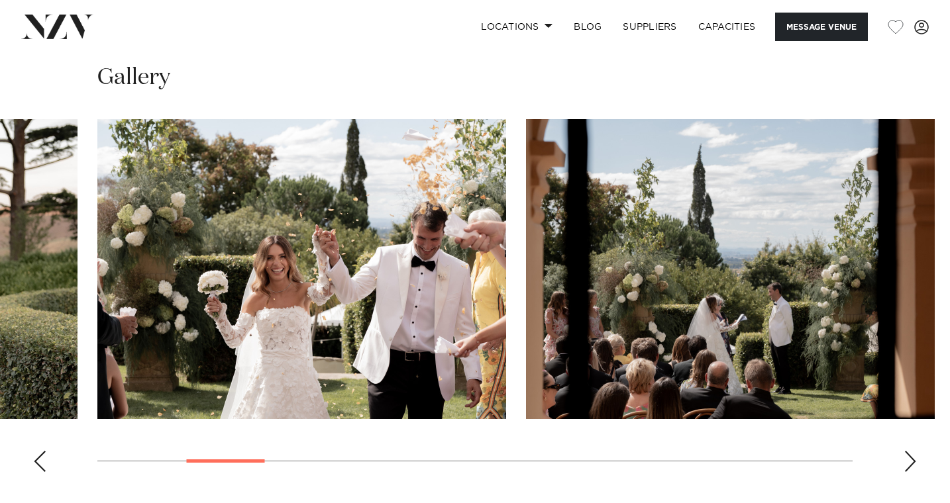
click at [915, 451] on div "Next slide" at bounding box center [909, 461] width 13 height 21
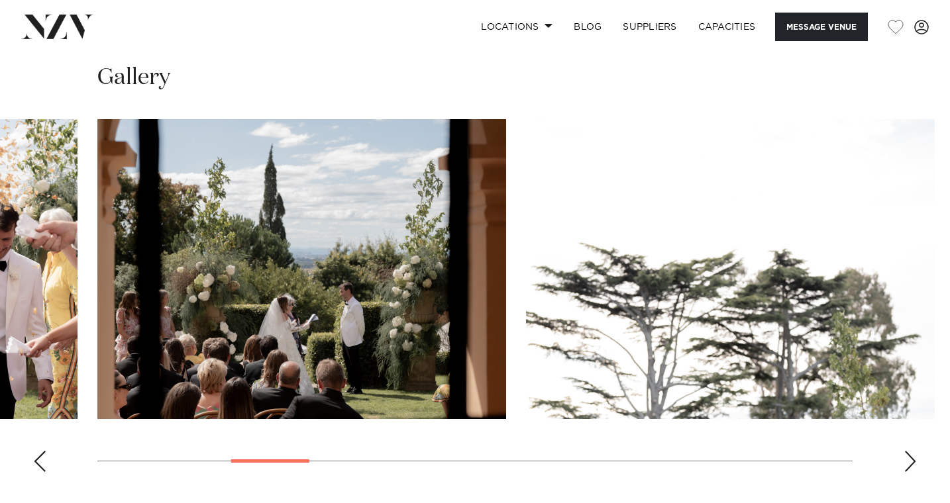
click at [917, 427] on swiper-container at bounding box center [475, 301] width 950 height 364
click at [915, 451] on div "Next slide" at bounding box center [909, 461] width 13 height 21
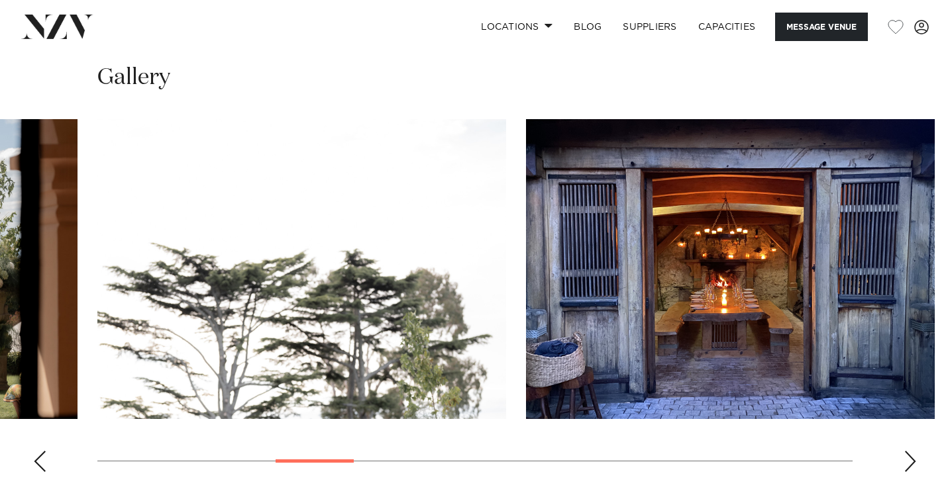
click at [915, 451] on div "Next slide" at bounding box center [909, 461] width 13 height 21
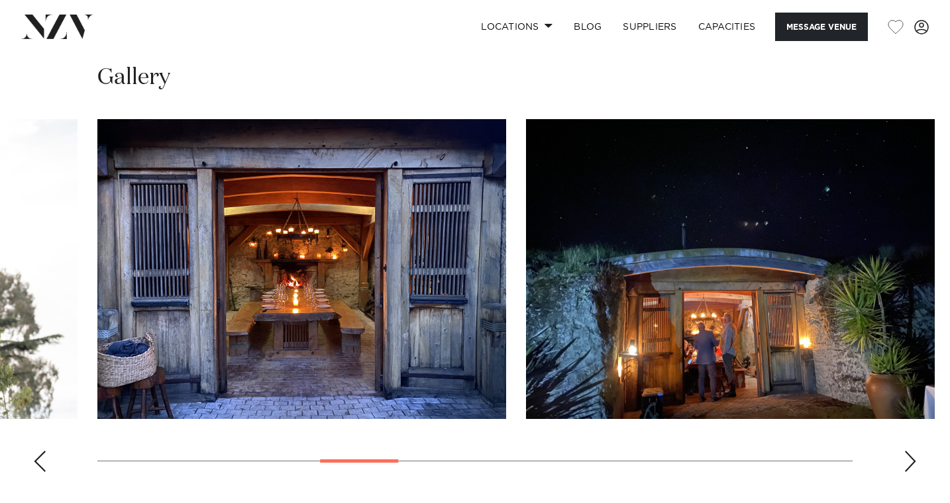
click at [915, 451] on div "Next slide" at bounding box center [909, 461] width 13 height 21
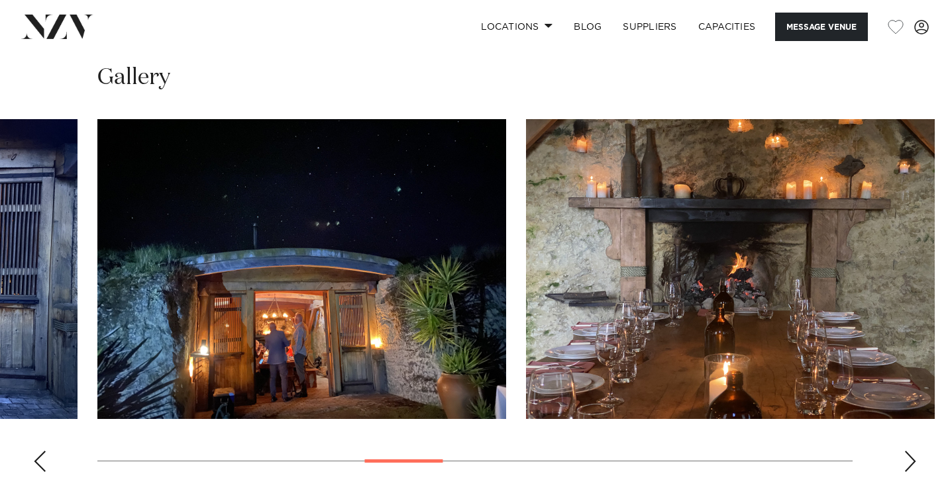
click at [915, 451] on div "Next slide" at bounding box center [909, 461] width 13 height 21
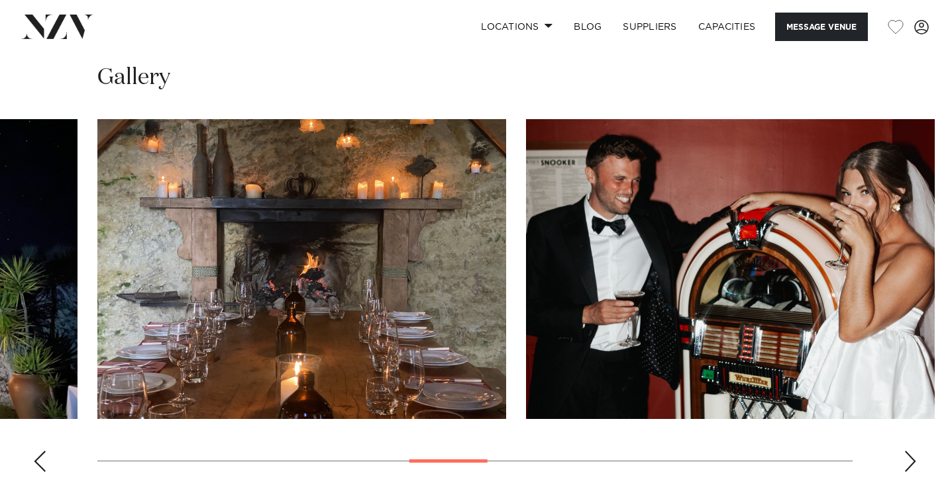
click at [915, 451] on div "Next slide" at bounding box center [909, 461] width 13 height 21
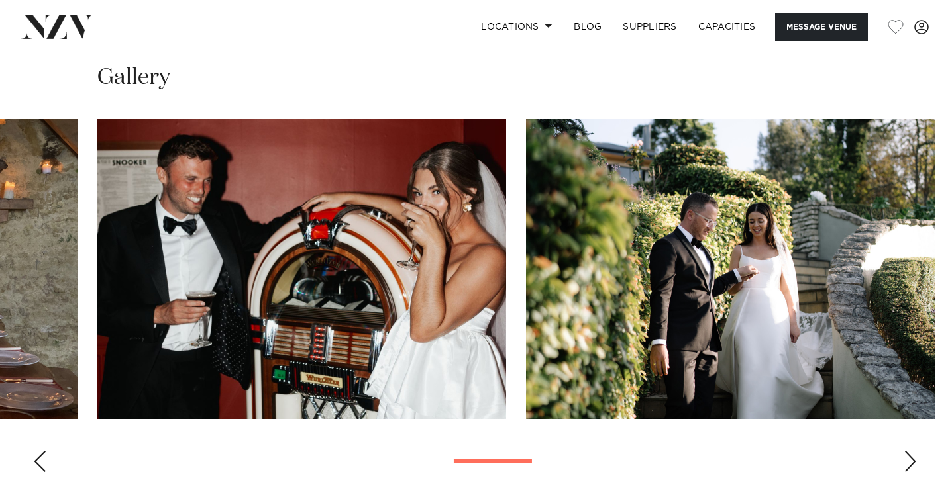
click at [916, 451] on div "Next slide" at bounding box center [909, 461] width 13 height 21
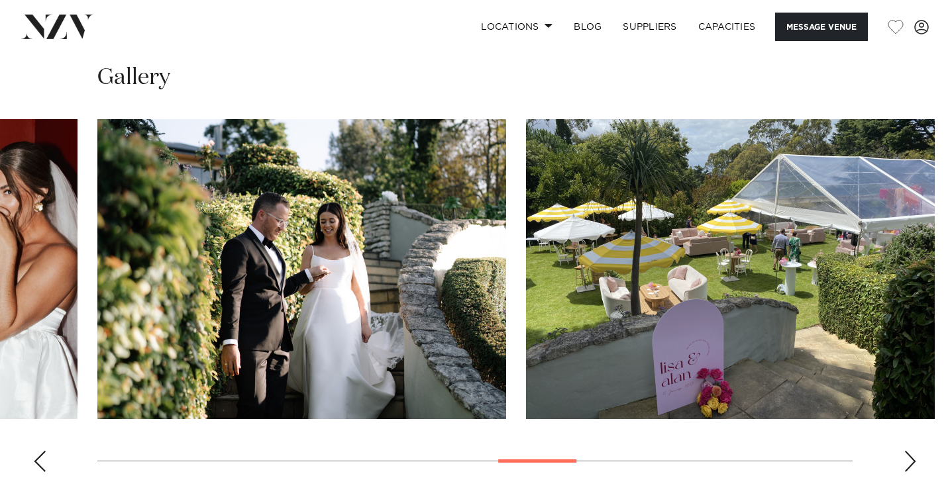
click at [917, 425] on swiper-container at bounding box center [475, 301] width 950 height 364
click at [912, 451] on div "Next slide" at bounding box center [909, 461] width 13 height 21
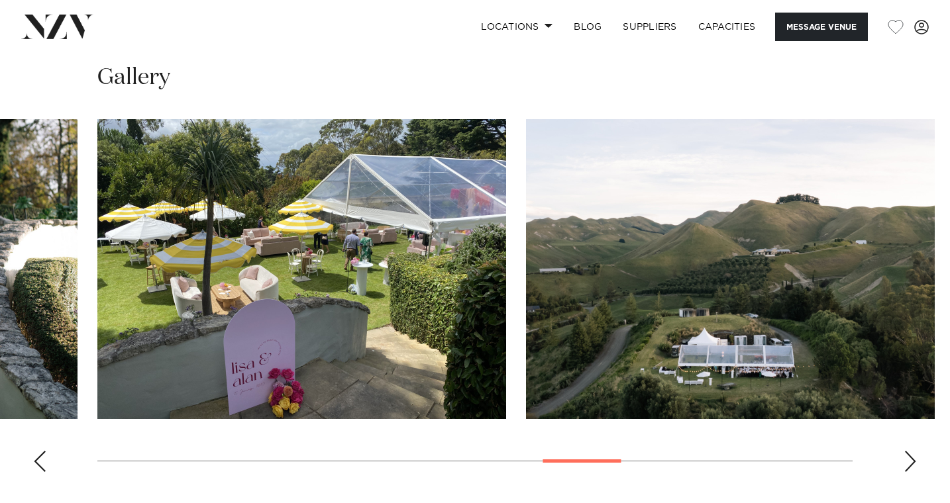
click at [912, 451] on div "Next slide" at bounding box center [909, 461] width 13 height 21
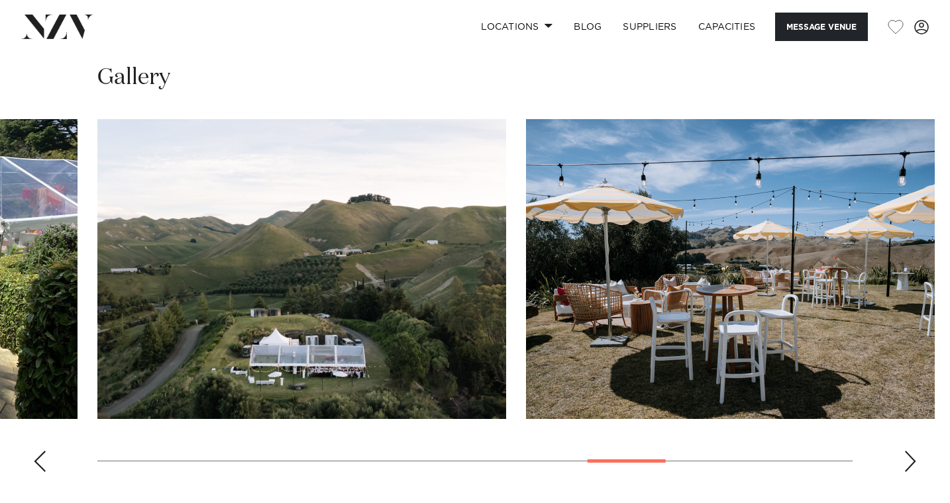
click at [912, 451] on div "Next slide" at bounding box center [909, 461] width 13 height 21
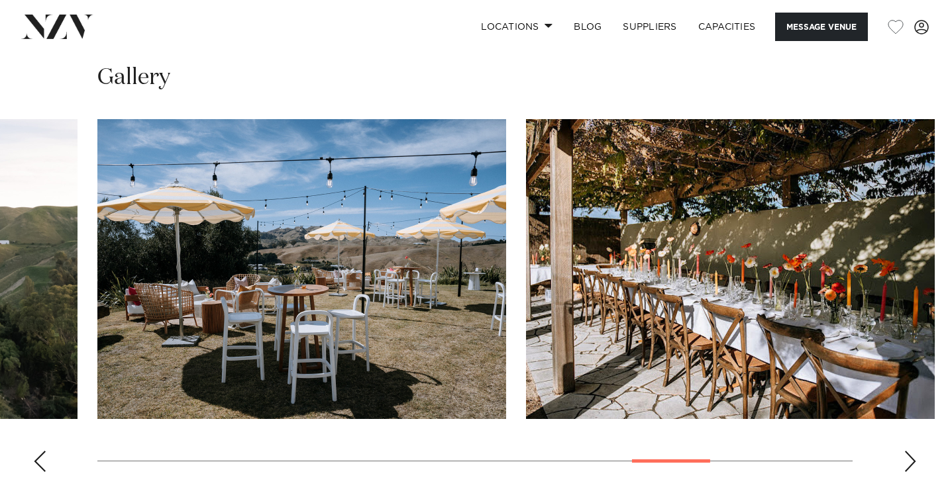
click at [912, 451] on div "Next slide" at bounding box center [909, 461] width 13 height 21
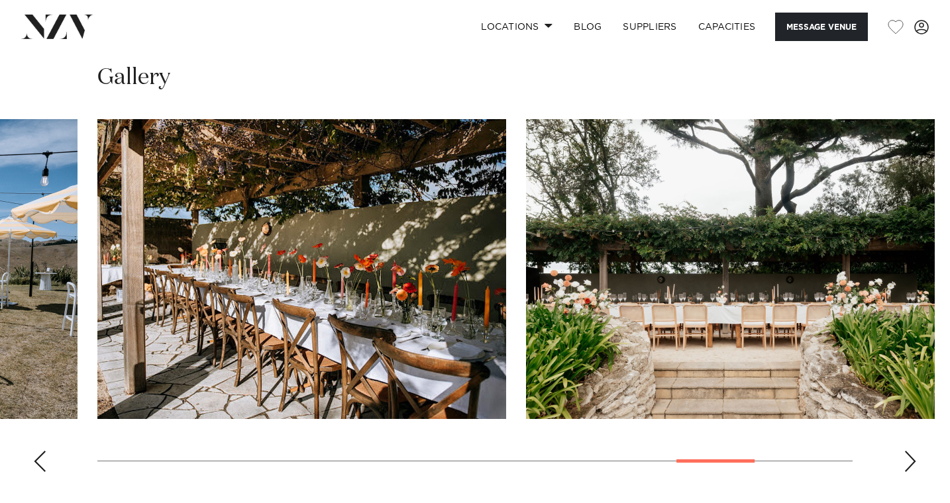
click at [915, 451] on div "Next slide" at bounding box center [909, 461] width 13 height 21
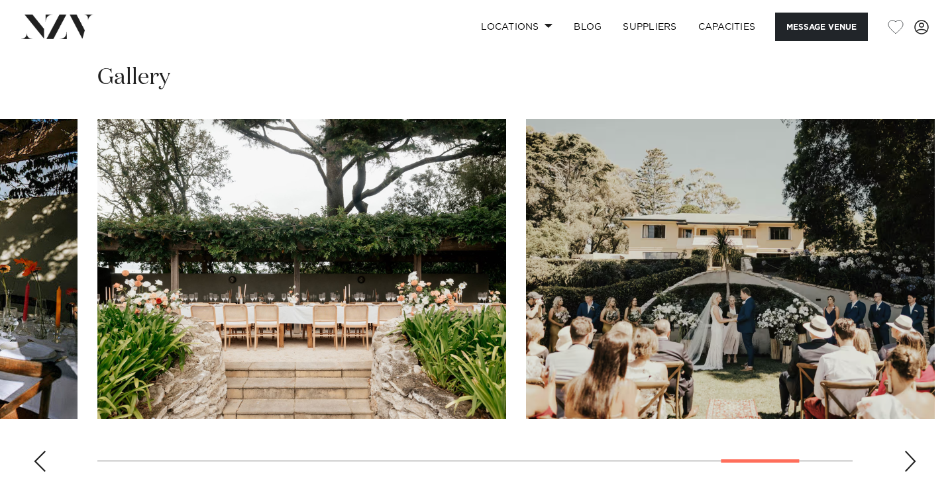
click at [918, 427] on swiper-container at bounding box center [475, 301] width 950 height 364
click at [915, 451] on div "Next slide" at bounding box center [909, 461] width 13 height 21
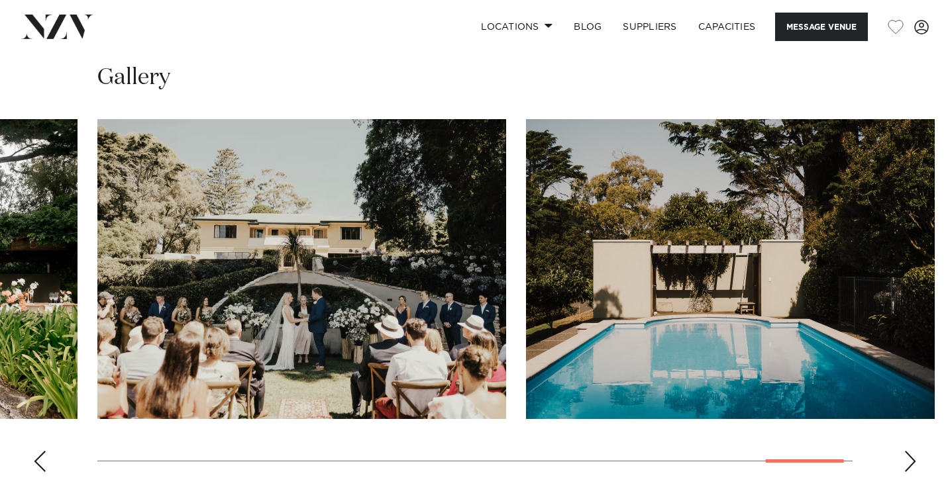
click at [915, 451] on div "Next slide" at bounding box center [909, 461] width 13 height 21
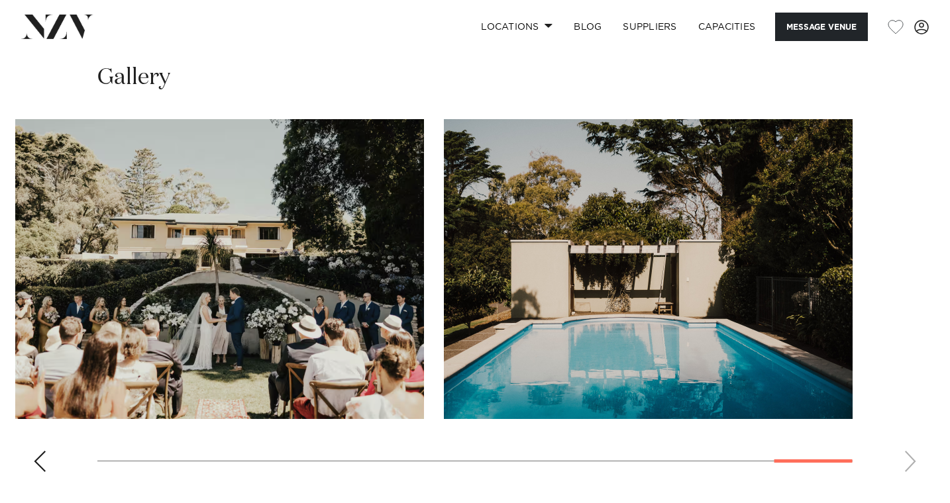
click at [915, 423] on swiper-container at bounding box center [475, 301] width 950 height 364
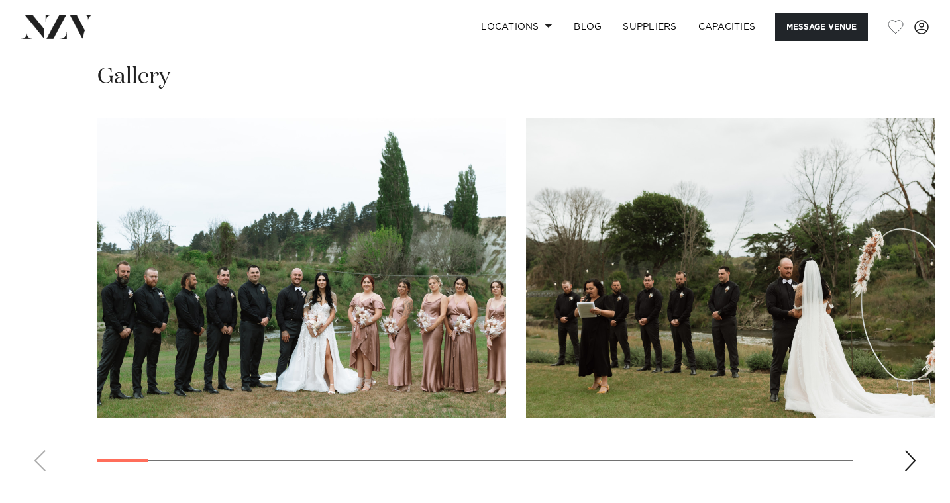
scroll to position [1276, 0]
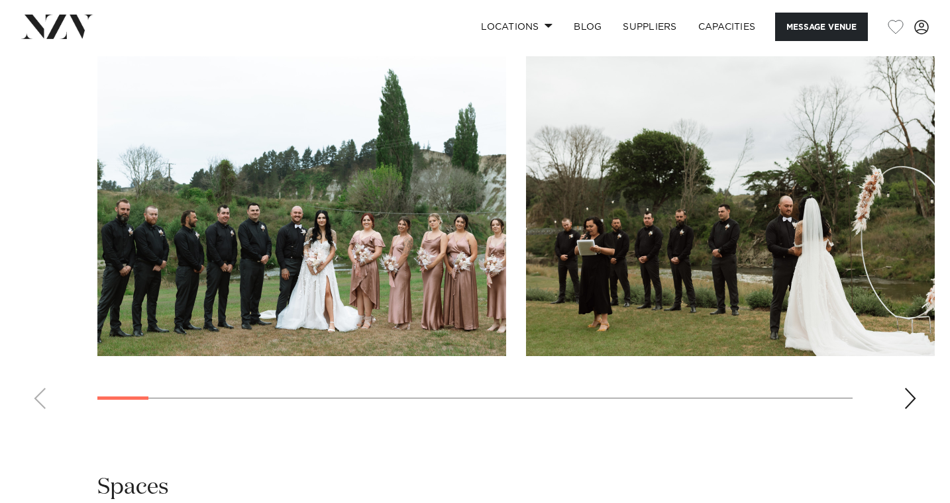
click at [915, 393] on div "Next slide" at bounding box center [909, 398] width 13 height 21
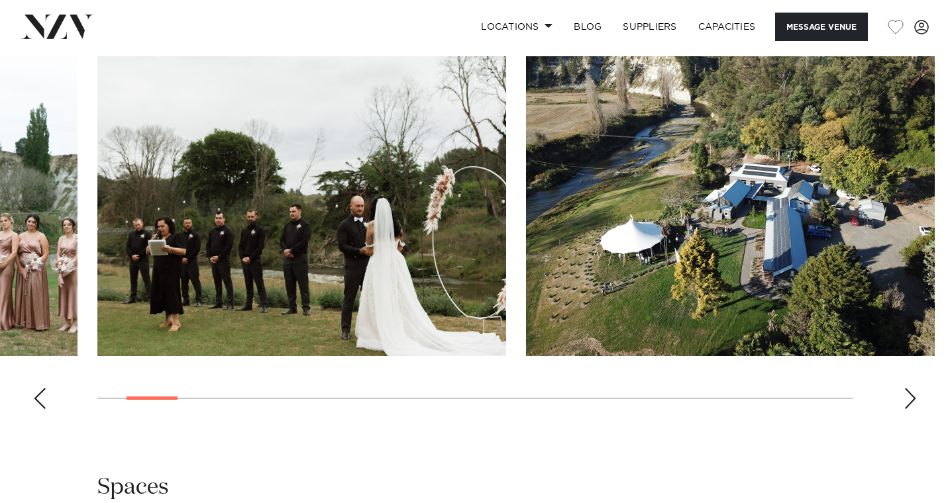
click at [916, 393] on div "Next slide" at bounding box center [909, 398] width 13 height 21
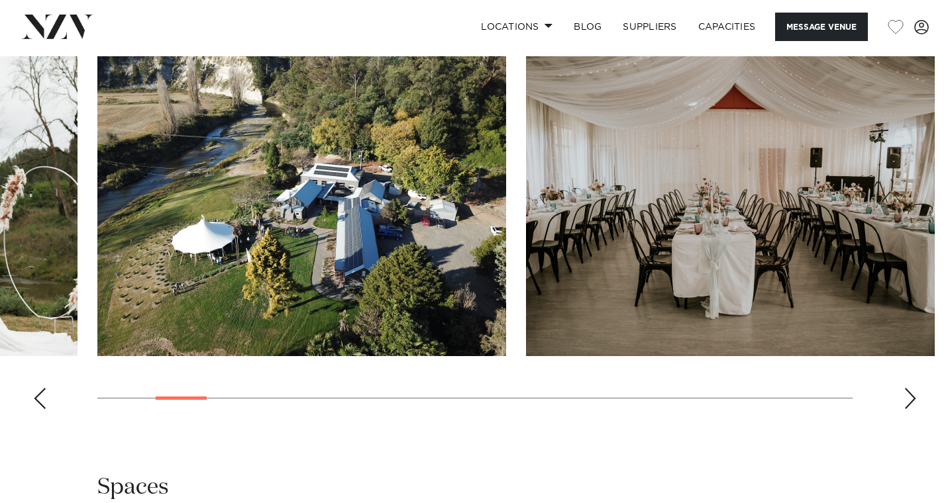
click at [913, 389] on div "Next slide" at bounding box center [909, 398] width 13 height 21
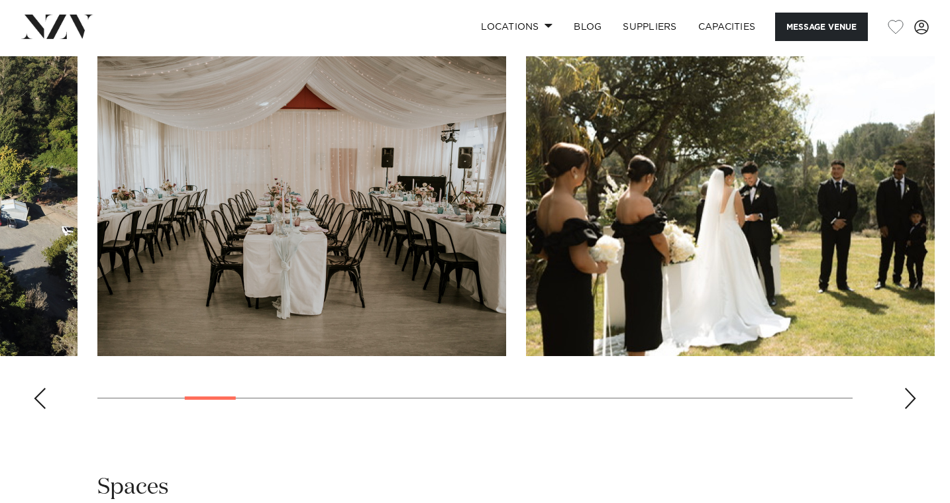
click at [913, 389] on div "Next slide" at bounding box center [909, 398] width 13 height 21
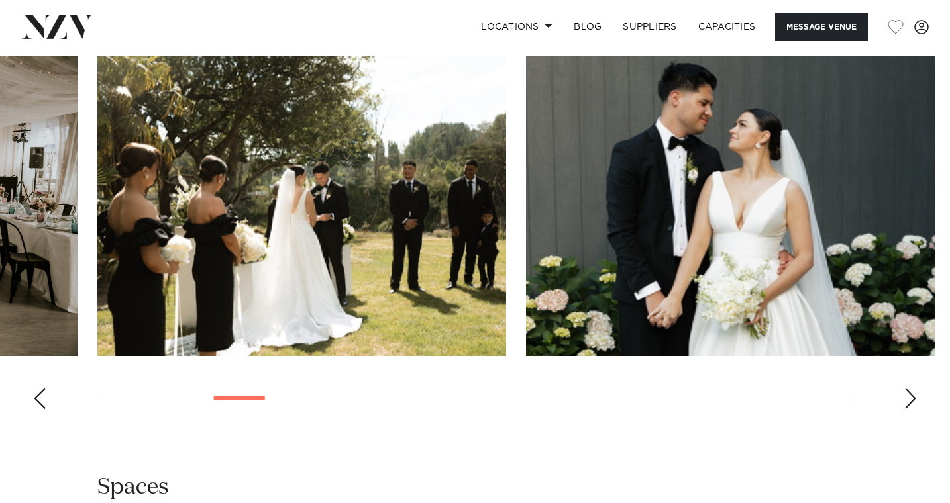
click at [915, 391] on div "Next slide" at bounding box center [909, 398] width 13 height 21
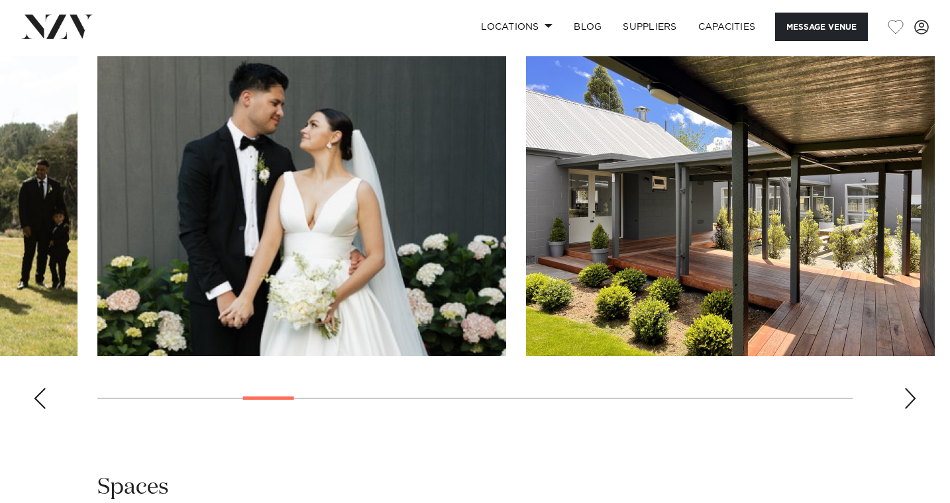
click at [916, 391] on div "Next slide" at bounding box center [909, 398] width 13 height 21
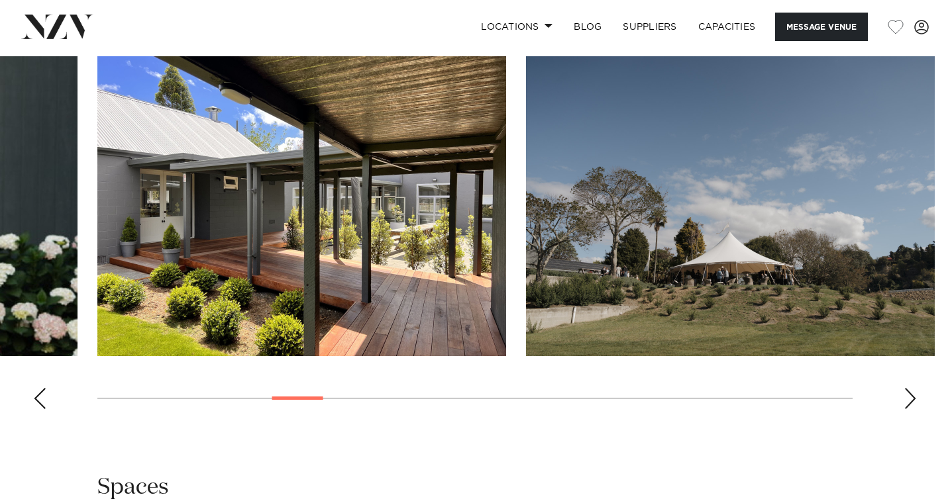
click at [919, 393] on swiper-container at bounding box center [475, 238] width 950 height 364
click at [914, 388] on div "Next slide" at bounding box center [909, 398] width 13 height 21
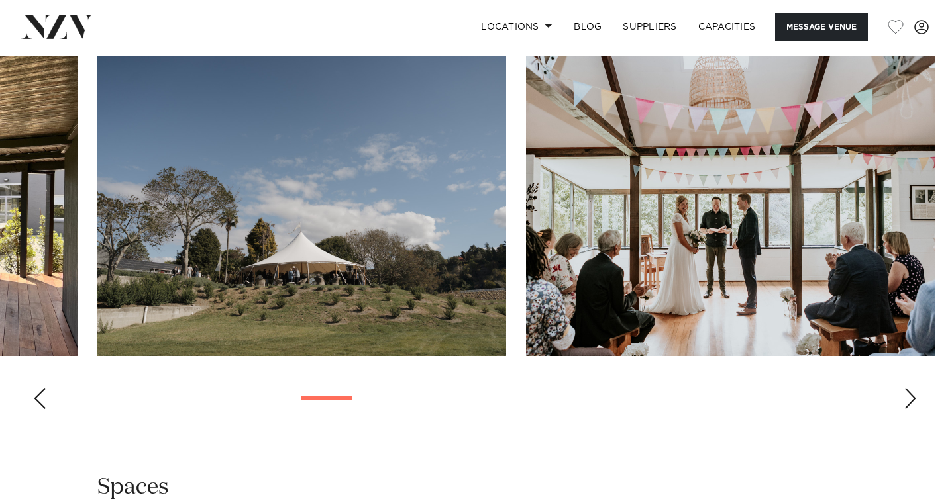
click at [913, 388] on div "Next slide" at bounding box center [909, 398] width 13 height 21
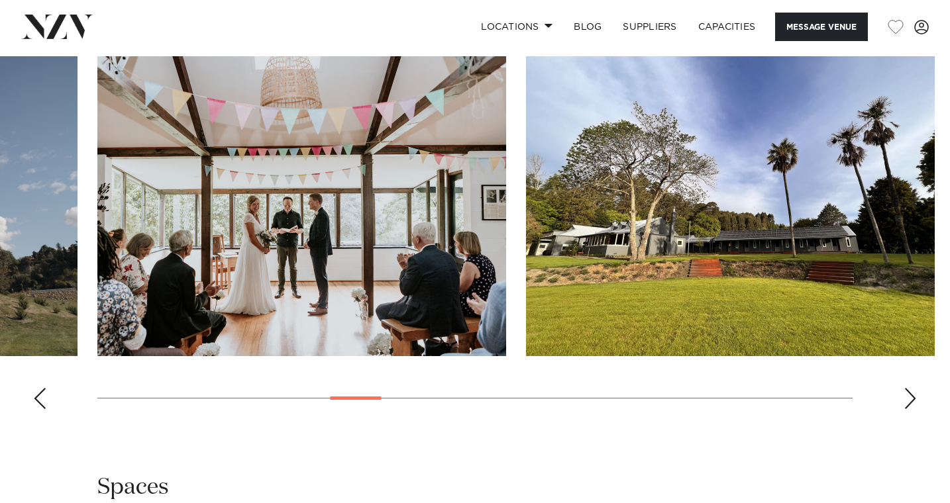
click at [913, 388] on div "Next slide" at bounding box center [909, 398] width 13 height 21
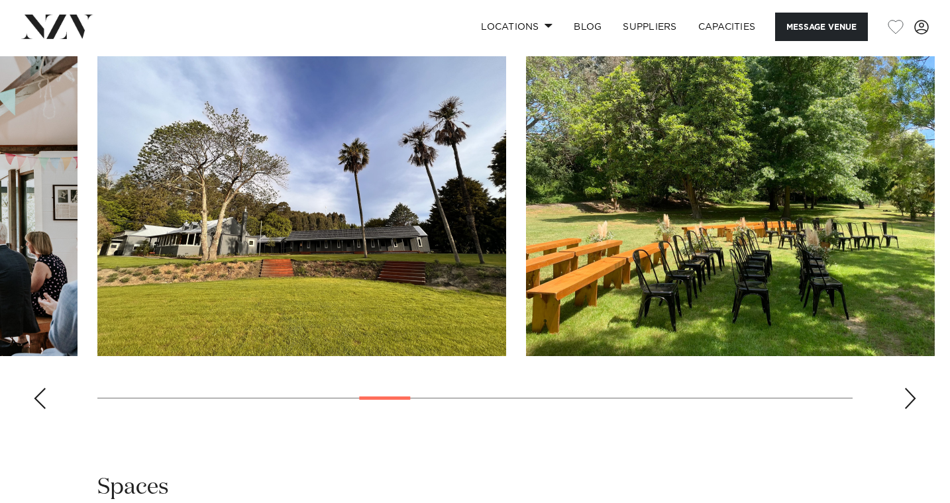
click at [913, 388] on div "Next slide" at bounding box center [909, 398] width 13 height 21
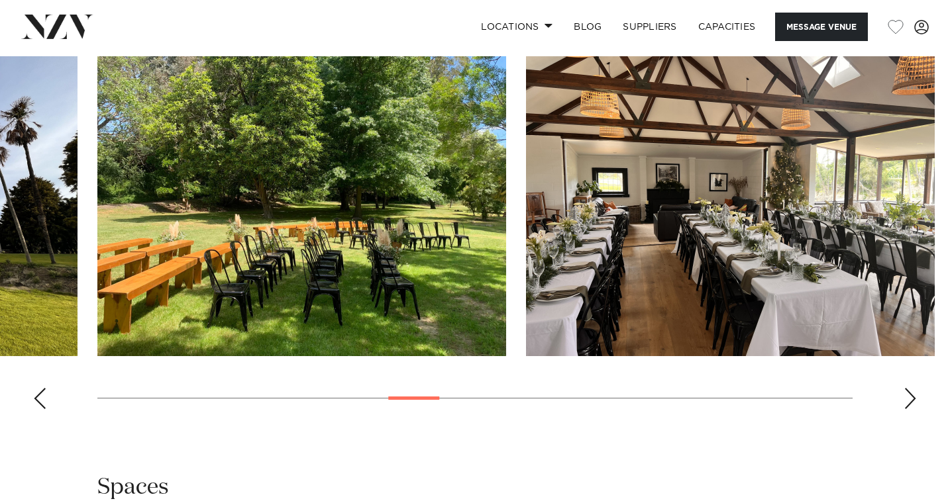
click at [913, 389] on div "Next slide" at bounding box center [909, 398] width 13 height 21
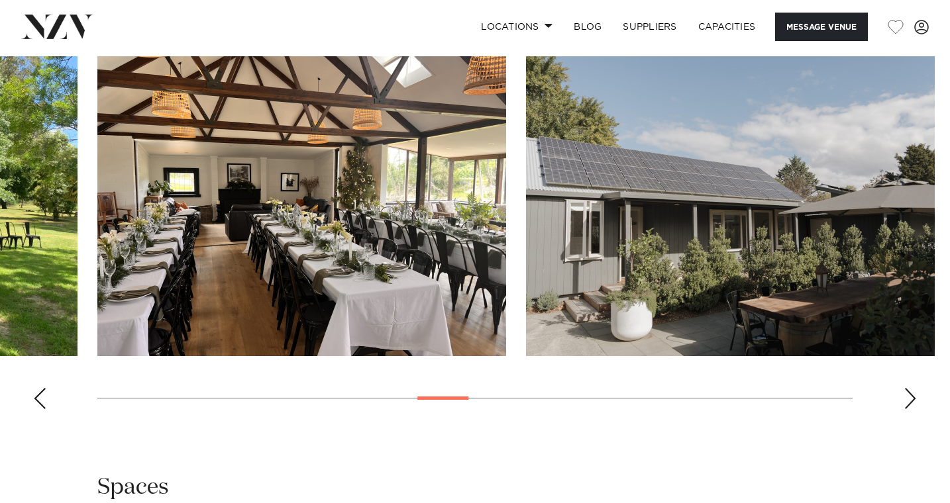
click at [913, 389] on div "Next slide" at bounding box center [909, 398] width 13 height 21
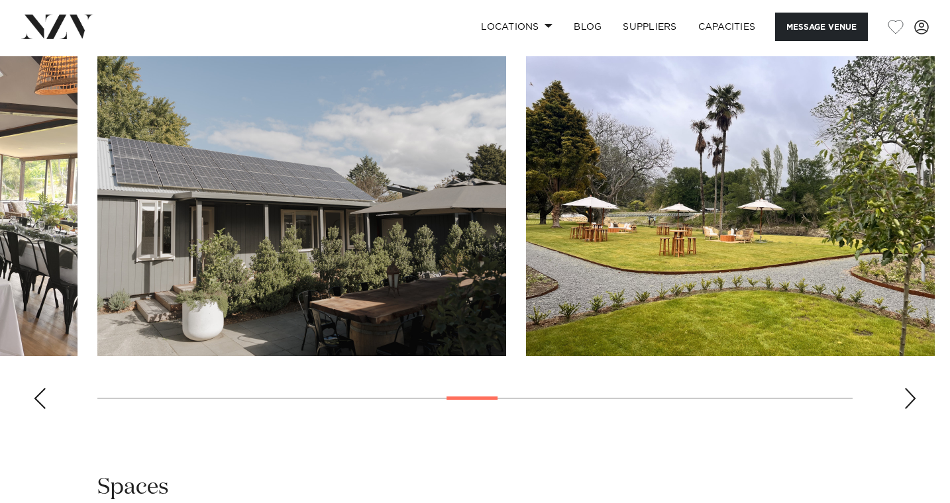
click at [913, 389] on div "Next slide" at bounding box center [909, 398] width 13 height 21
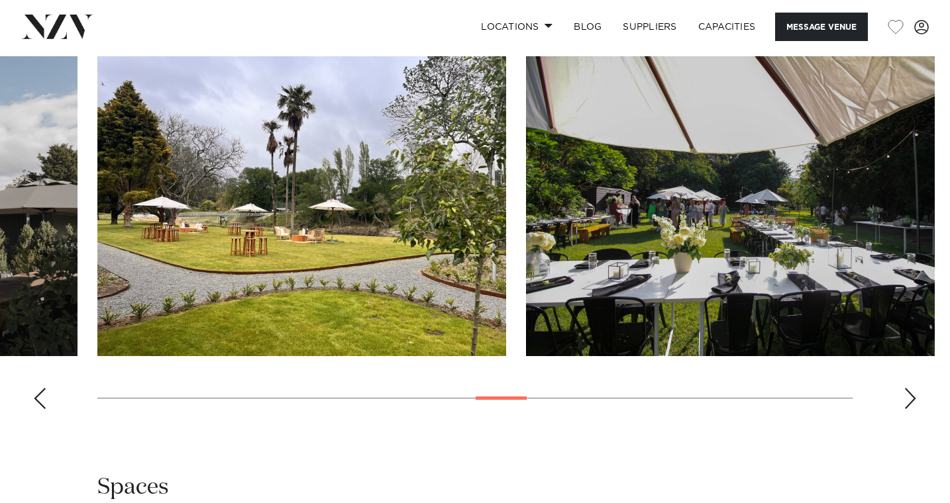
click at [913, 389] on div "Next slide" at bounding box center [909, 398] width 13 height 21
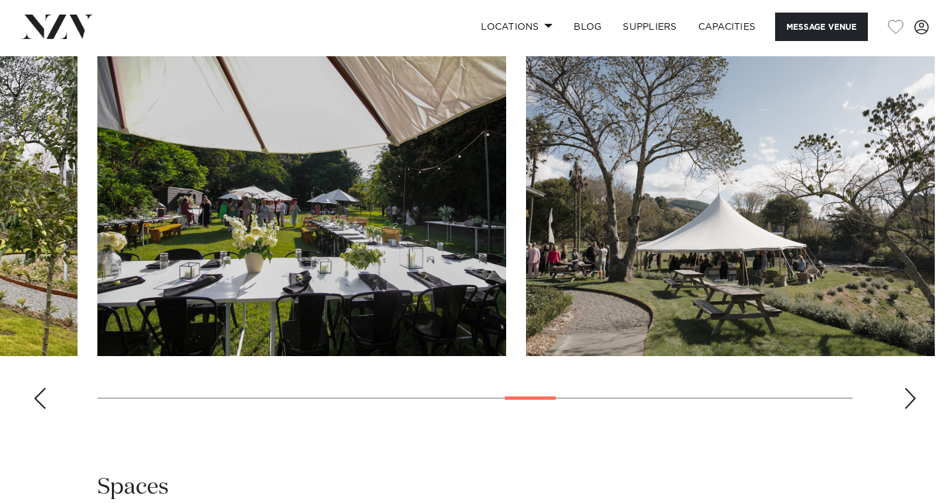
click at [914, 390] on div "Next slide" at bounding box center [909, 398] width 13 height 21
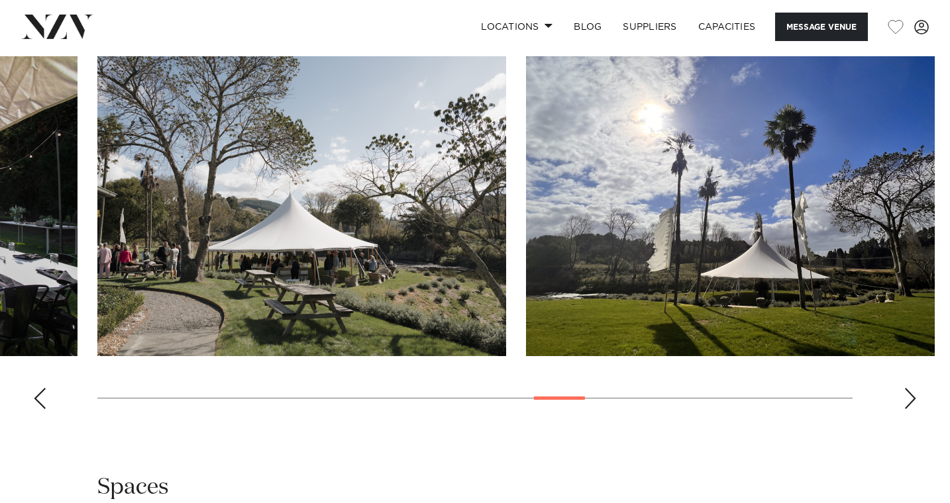
click at [914, 391] on div "Next slide" at bounding box center [909, 398] width 13 height 21
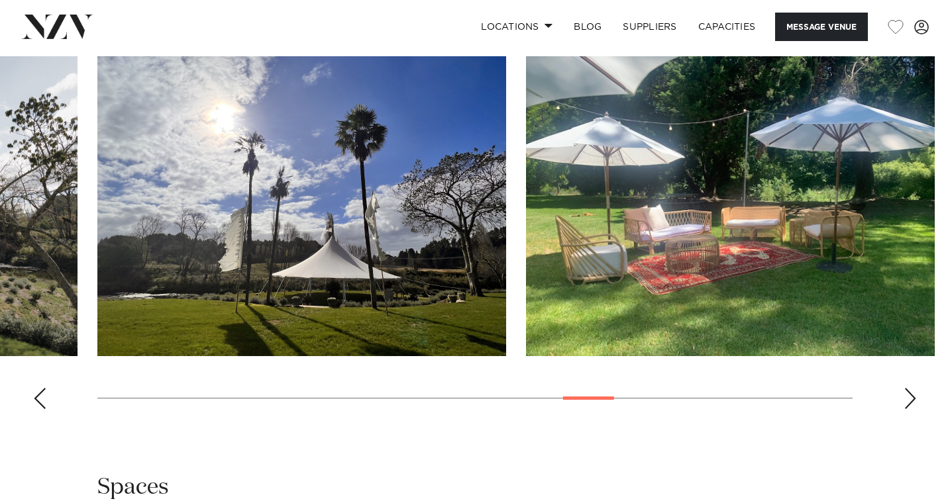
click at [914, 391] on div "Next slide" at bounding box center [909, 398] width 13 height 21
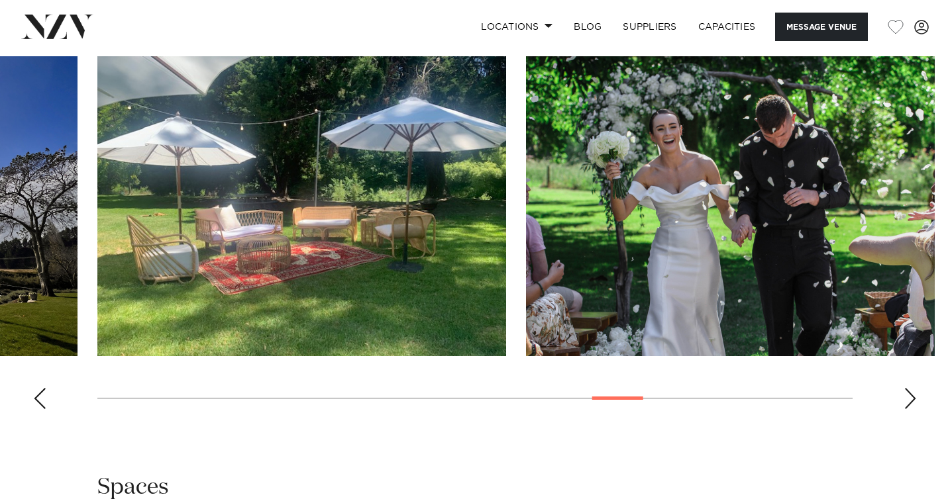
click at [914, 391] on div "Next slide" at bounding box center [909, 398] width 13 height 21
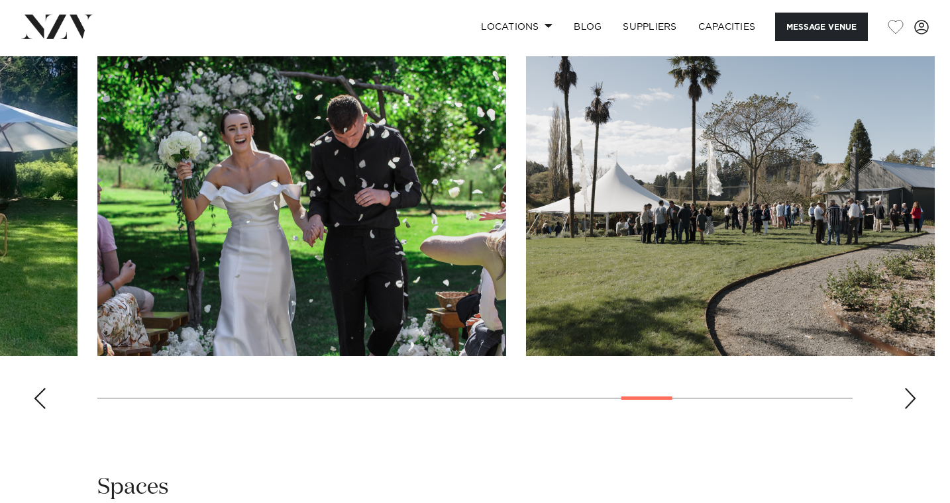
click at [914, 391] on div "Next slide" at bounding box center [909, 398] width 13 height 21
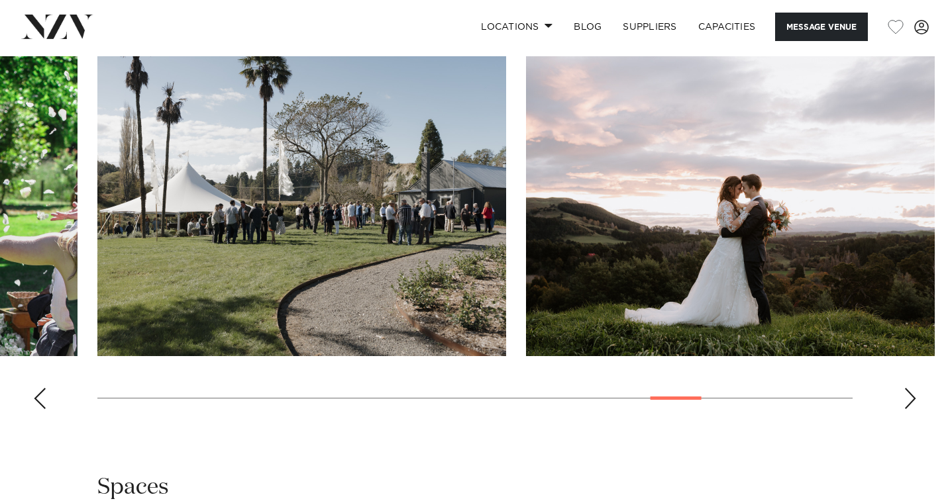
click at [914, 391] on div "Next slide" at bounding box center [909, 398] width 13 height 21
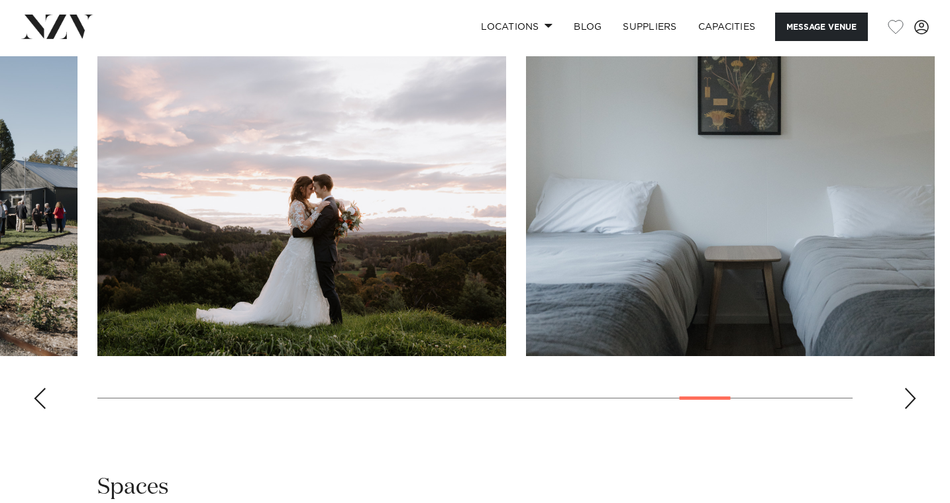
click at [914, 391] on div "Next slide" at bounding box center [909, 398] width 13 height 21
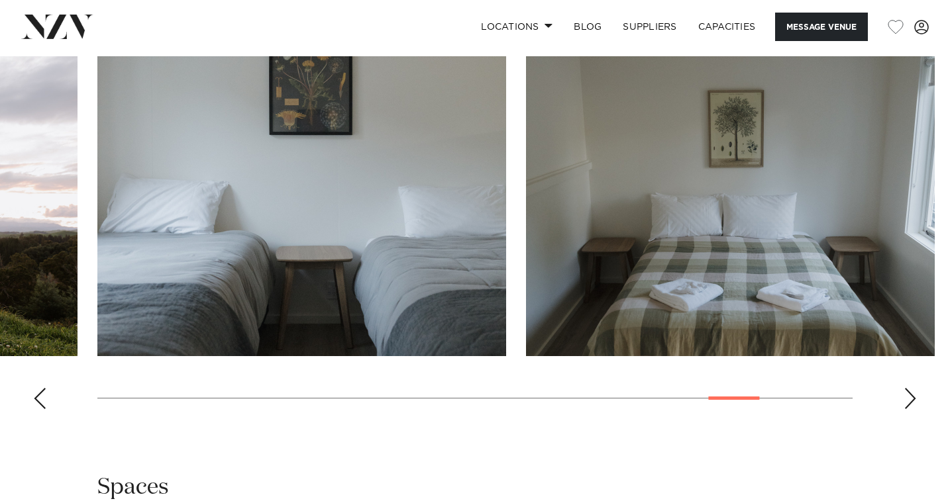
click at [914, 391] on div "Next slide" at bounding box center [909, 398] width 13 height 21
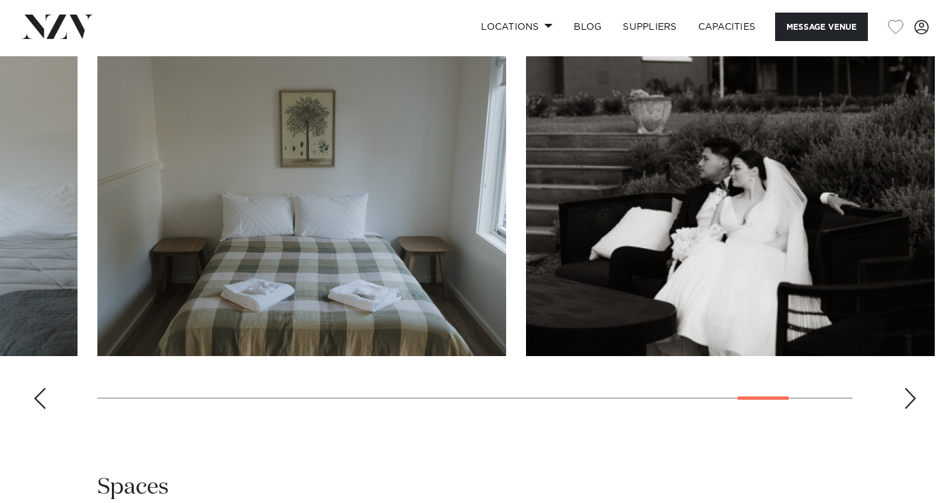
click at [914, 391] on div "Next slide" at bounding box center [909, 398] width 13 height 21
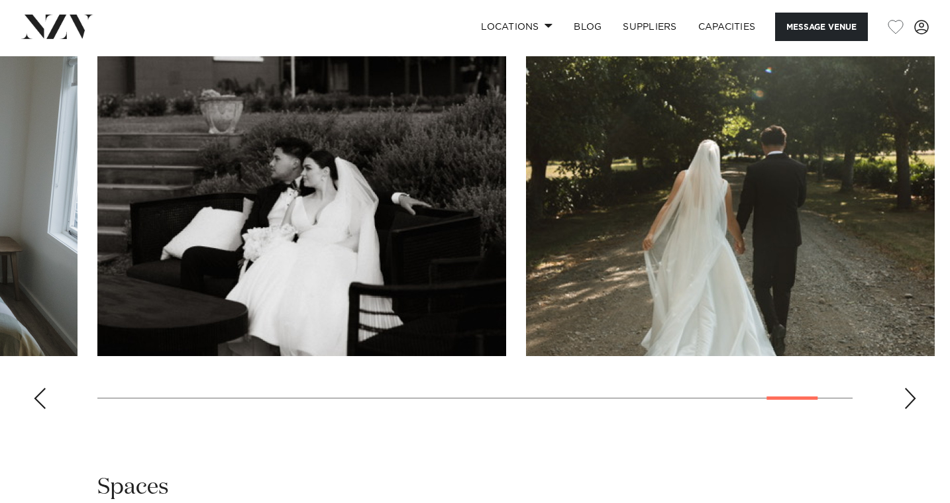
click at [914, 391] on div "Next slide" at bounding box center [909, 398] width 13 height 21
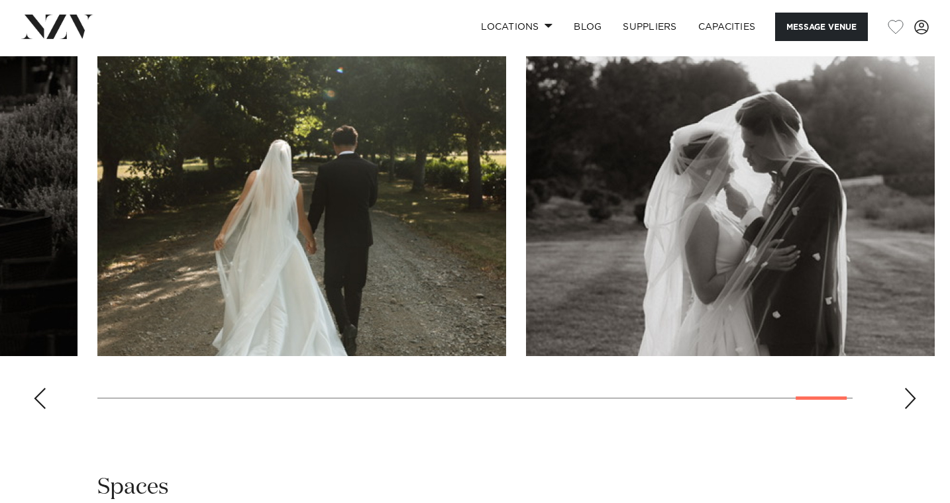
click at [914, 391] on div "Next slide" at bounding box center [909, 398] width 13 height 21
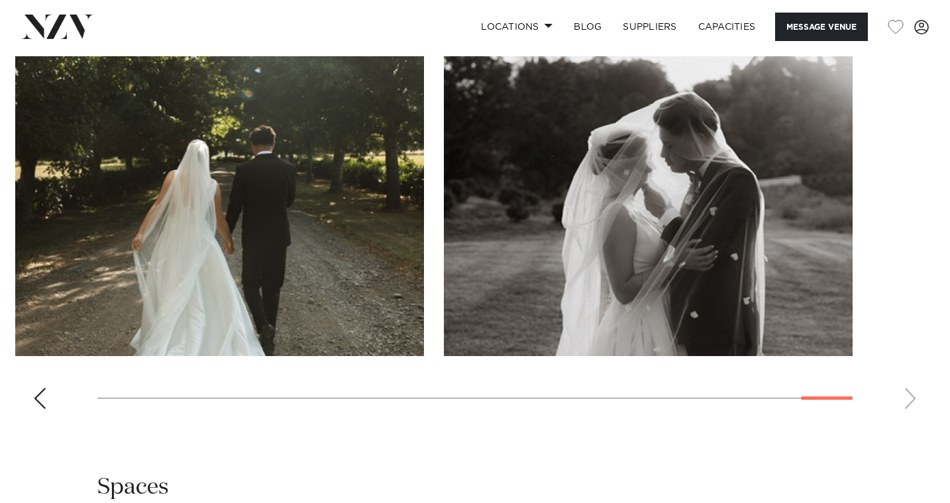
click at [914, 391] on swiper-container at bounding box center [475, 238] width 950 height 364
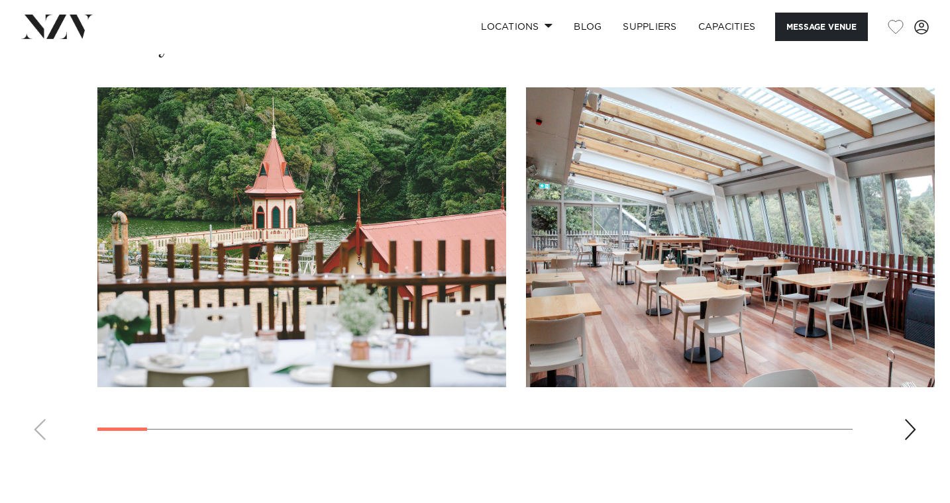
scroll to position [1571, 0]
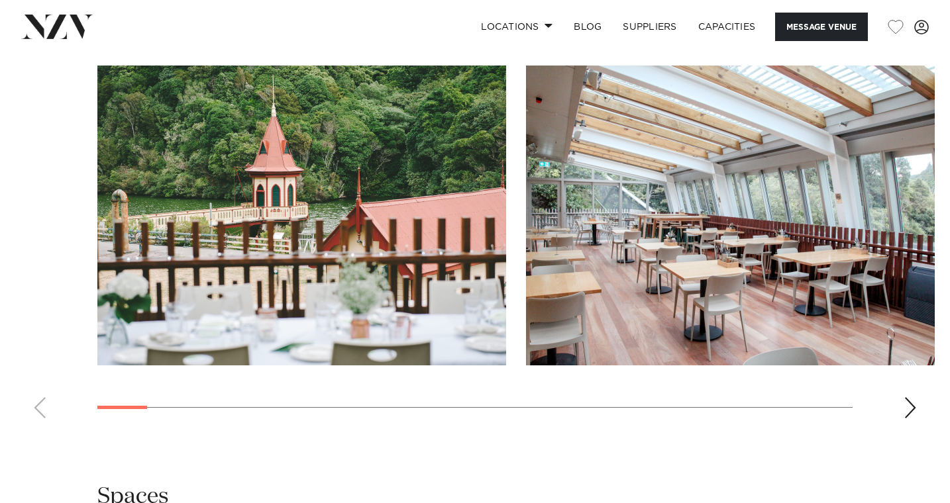
click at [907, 397] on div "Next slide" at bounding box center [909, 407] width 13 height 21
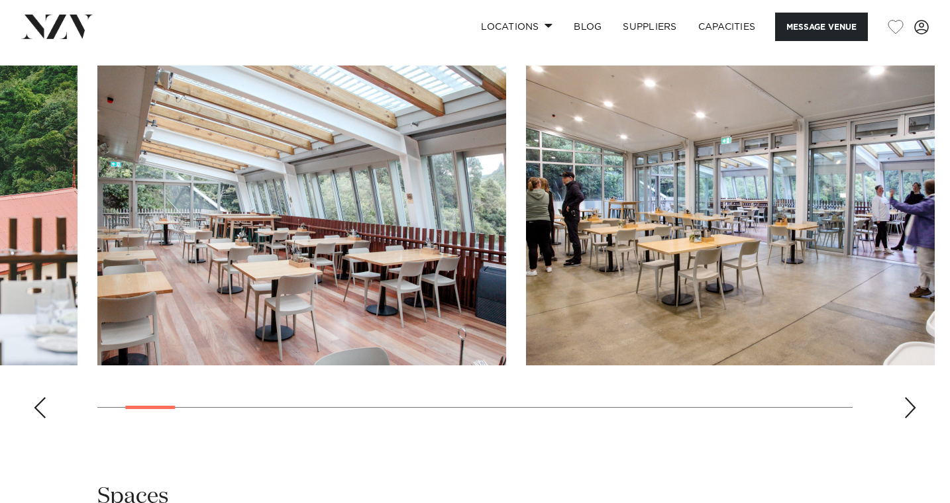
click at [908, 397] on div "Next slide" at bounding box center [909, 407] width 13 height 21
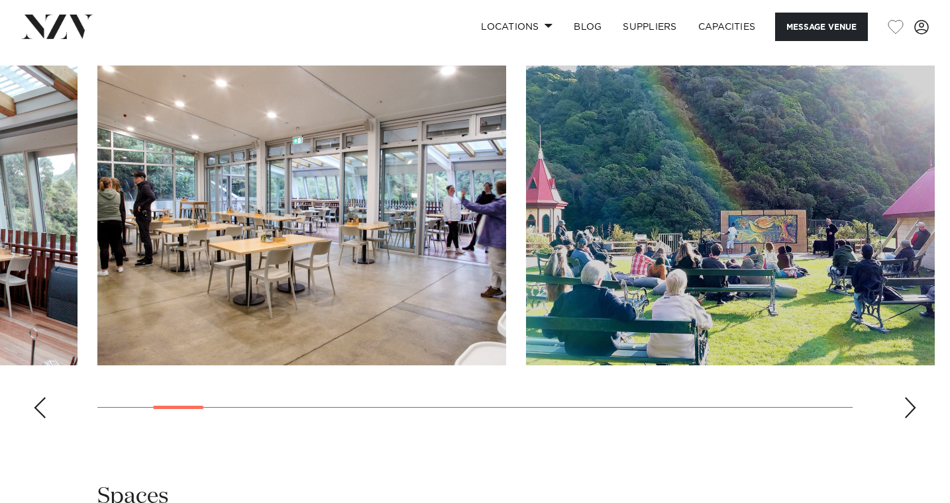
click at [909, 397] on div "Next slide" at bounding box center [909, 407] width 13 height 21
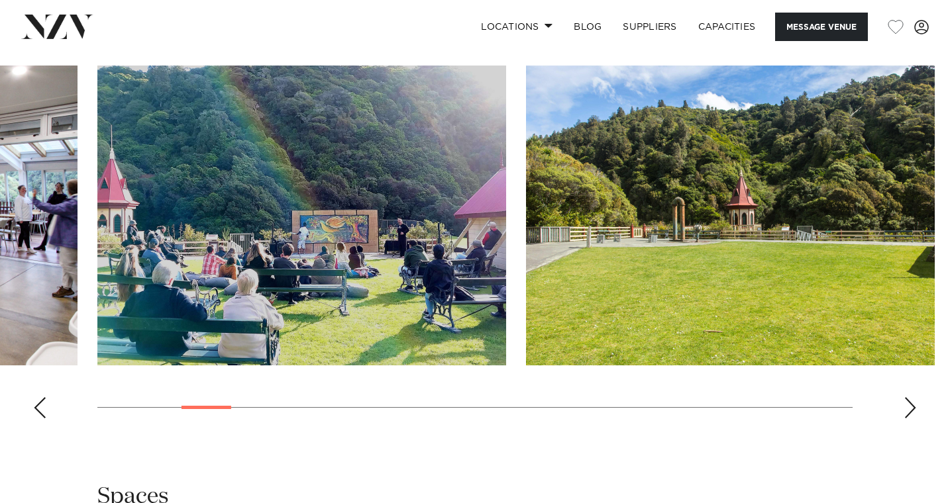
click at [910, 397] on div "Next slide" at bounding box center [909, 407] width 13 height 21
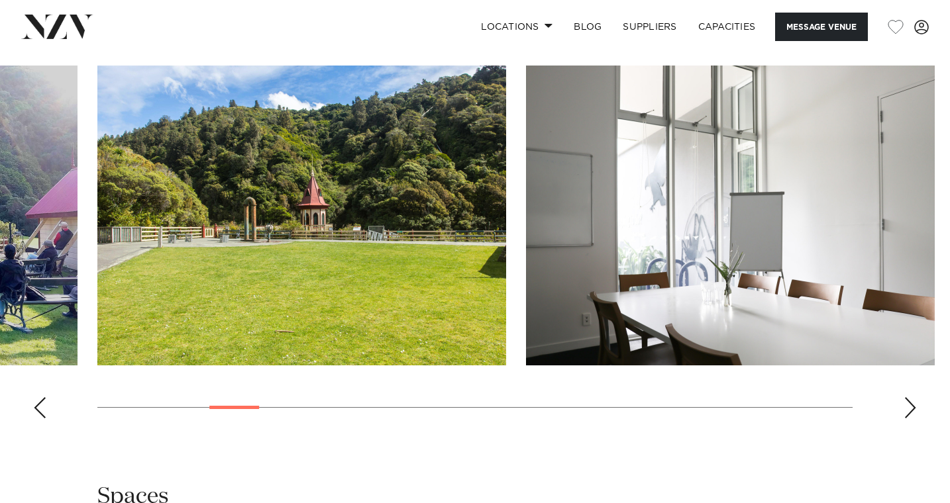
click at [910, 397] on div "Next slide" at bounding box center [909, 407] width 13 height 21
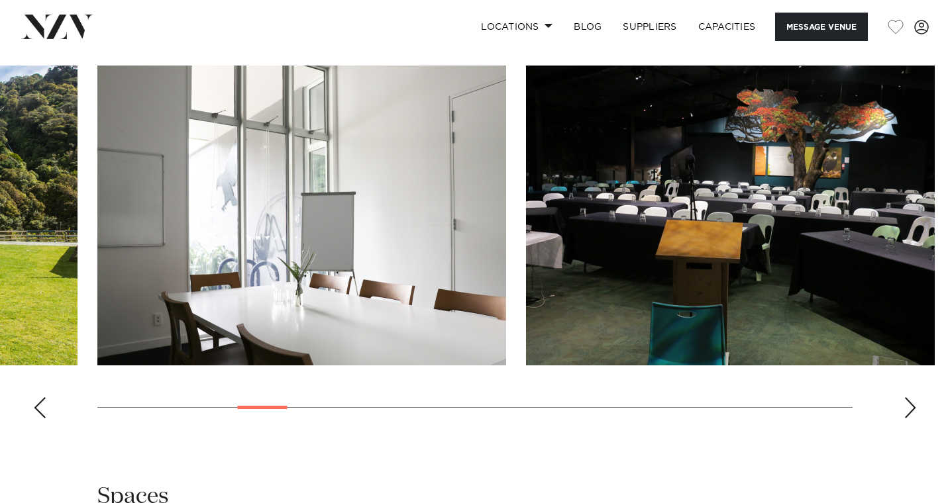
click at [911, 397] on div "Next slide" at bounding box center [909, 407] width 13 height 21
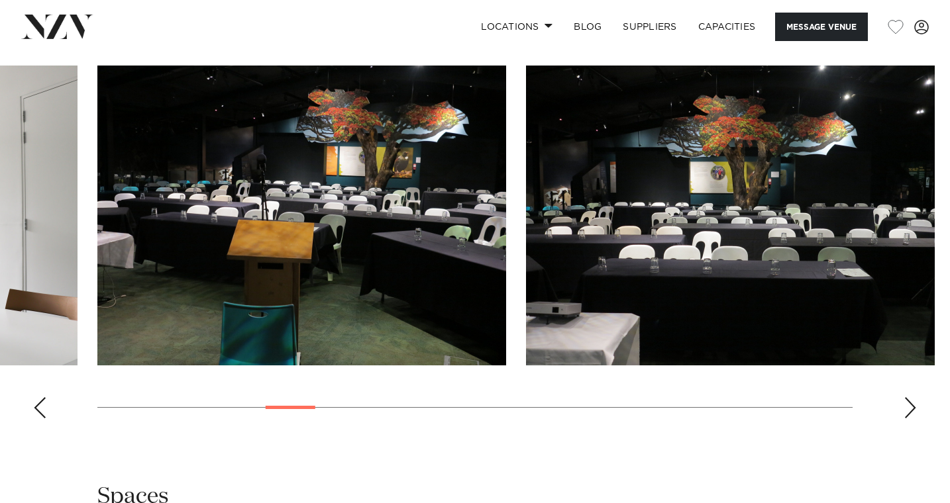
click at [911, 397] on div "Next slide" at bounding box center [909, 407] width 13 height 21
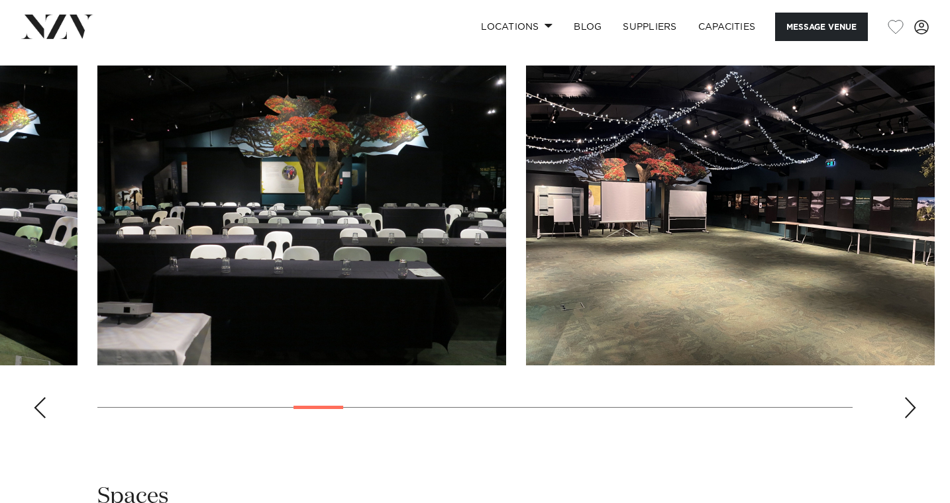
click at [911, 397] on div "Next slide" at bounding box center [909, 407] width 13 height 21
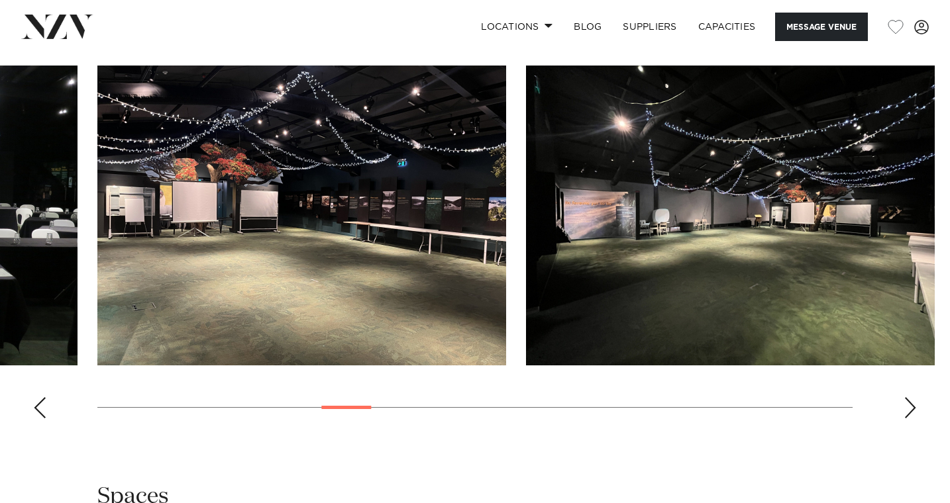
click at [911, 397] on div "Next slide" at bounding box center [909, 407] width 13 height 21
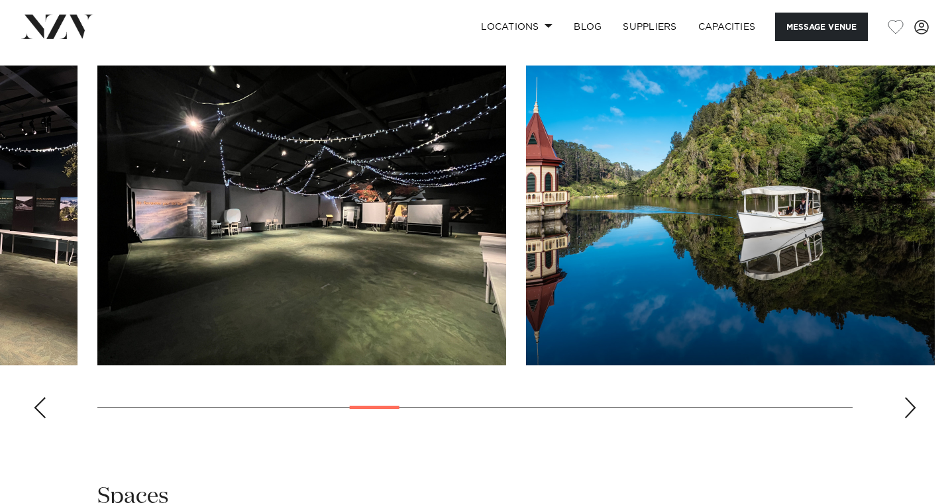
click at [912, 397] on div "Next slide" at bounding box center [909, 407] width 13 height 21
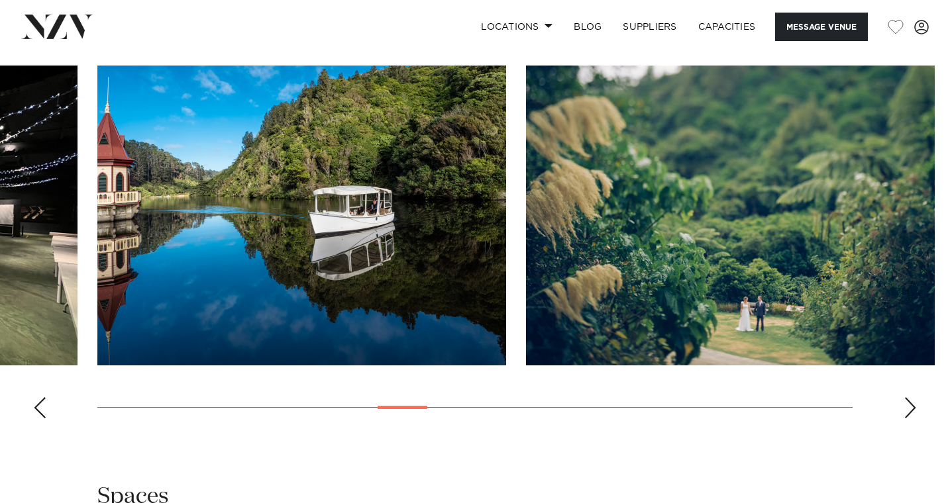
click at [913, 397] on div "Next slide" at bounding box center [909, 407] width 13 height 21
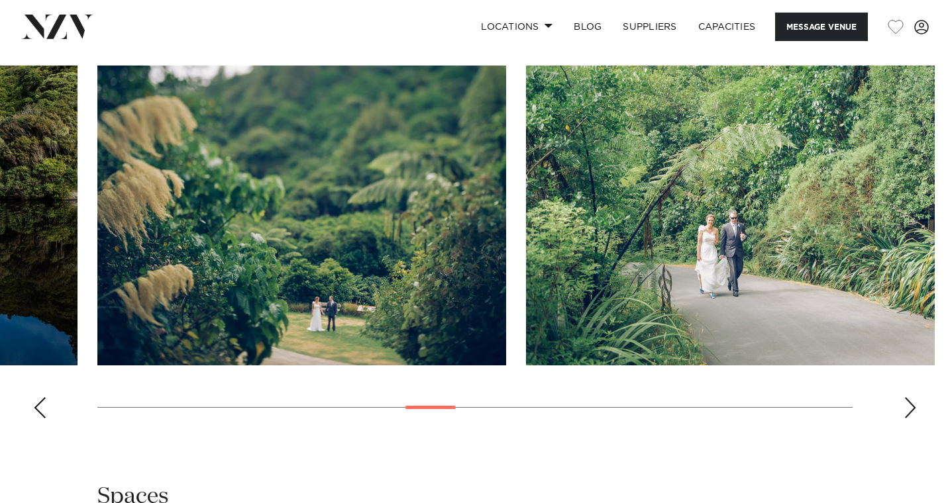
click at [913, 397] on div "Next slide" at bounding box center [909, 407] width 13 height 21
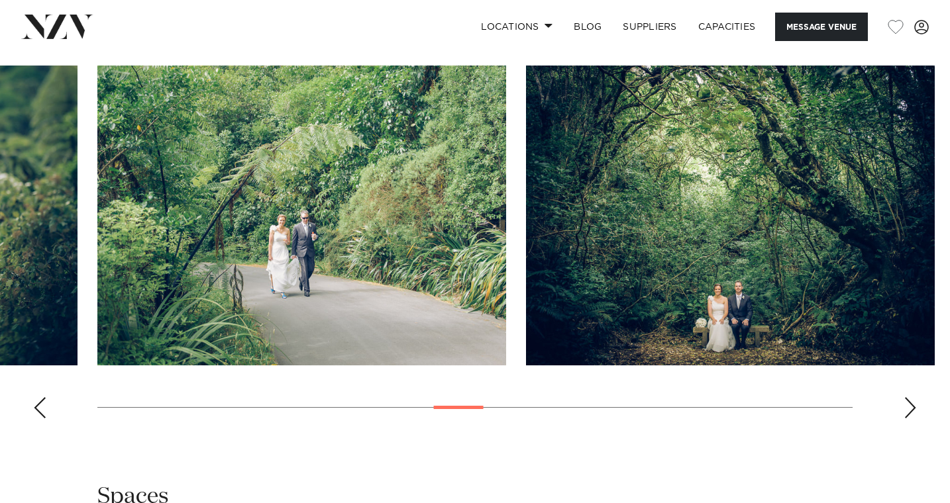
click at [913, 397] on div "Next slide" at bounding box center [909, 407] width 13 height 21
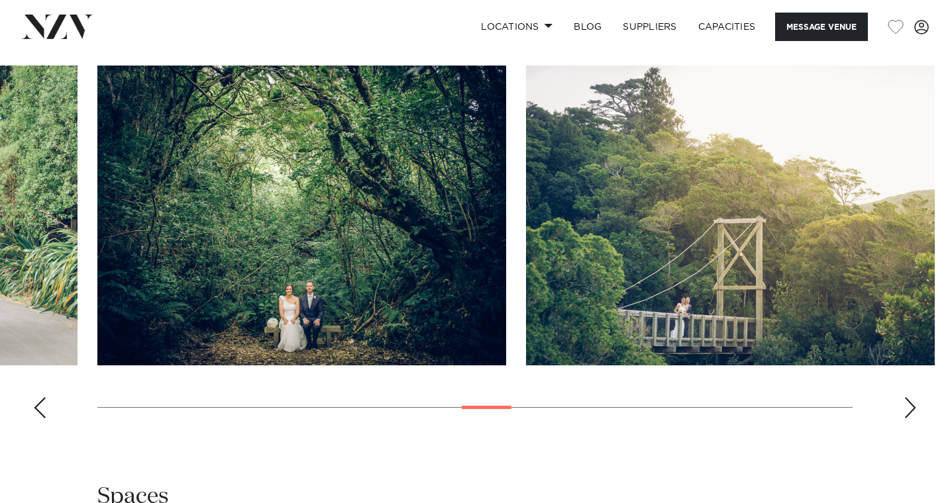
click at [914, 397] on div "Next slide" at bounding box center [909, 407] width 13 height 21
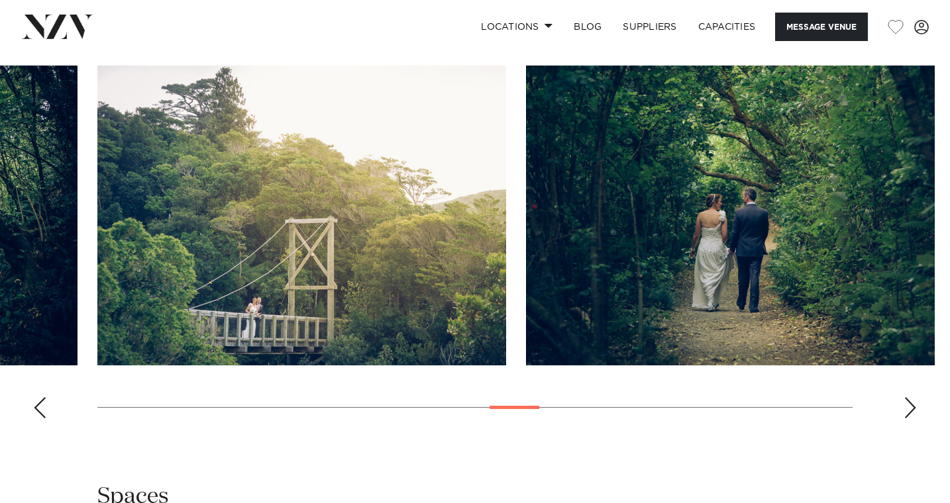
click at [915, 397] on div "Next slide" at bounding box center [909, 407] width 13 height 21
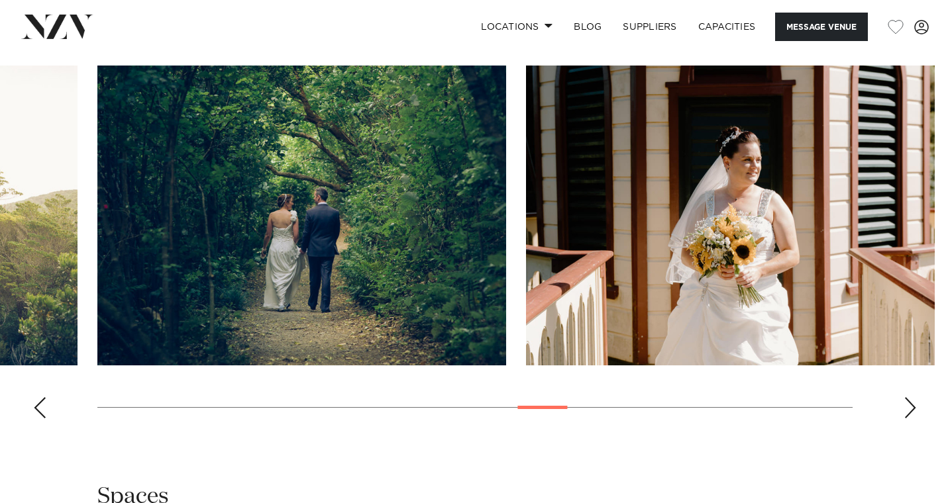
click at [915, 397] on div "Next slide" at bounding box center [909, 407] width 13 height 21
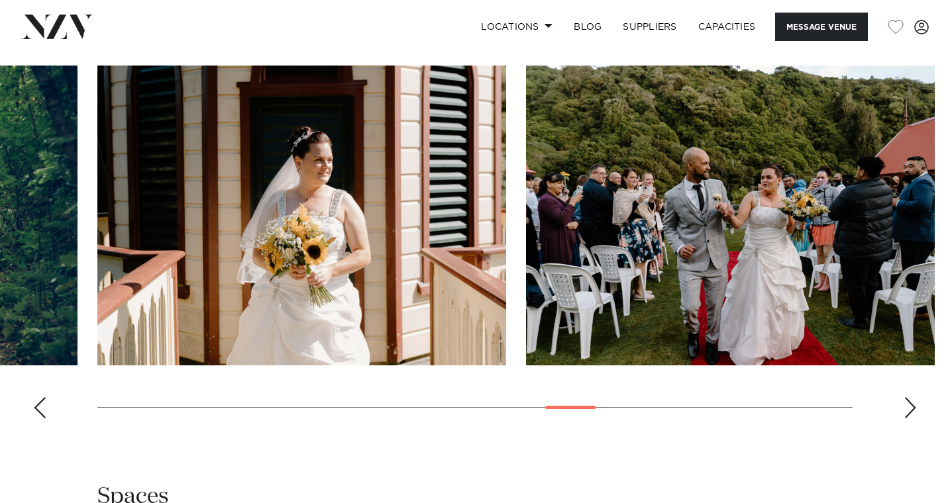
click at [916, 397] on div "Next slide" at bounding box center [909, 407] width 13 height 21
